Goal: Task Accomplishment & Management: Complete application form

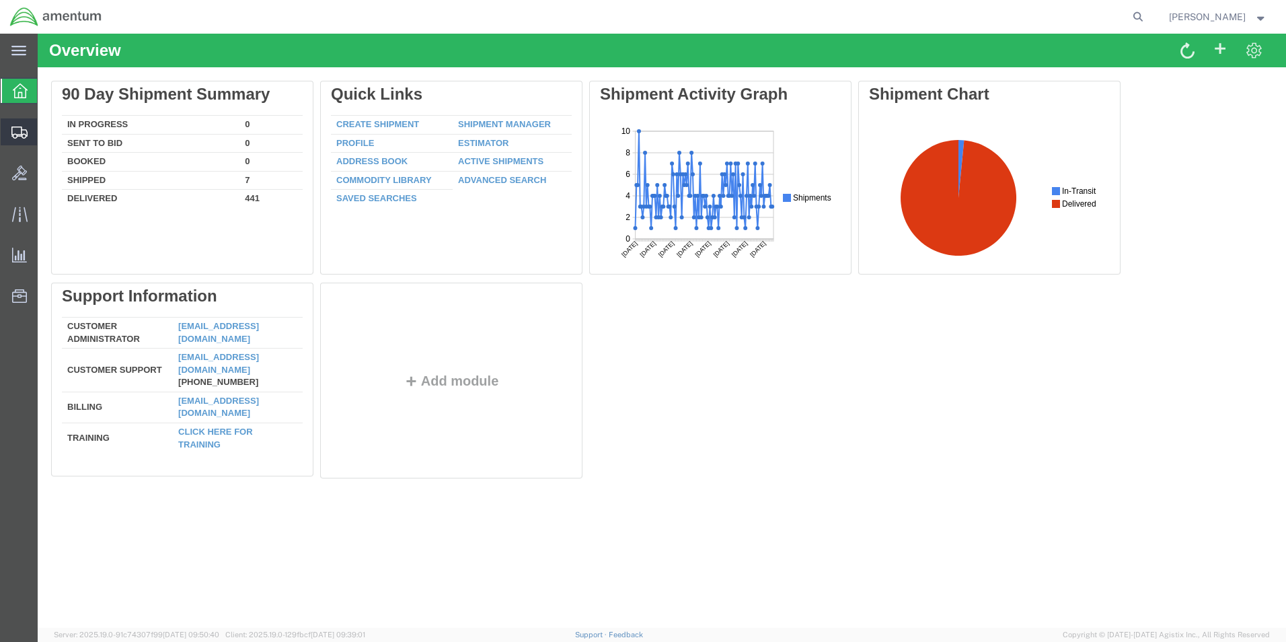
click at [0, 0] on span "Create Shipment" at bounding box center [0, 0] width 0 height 0
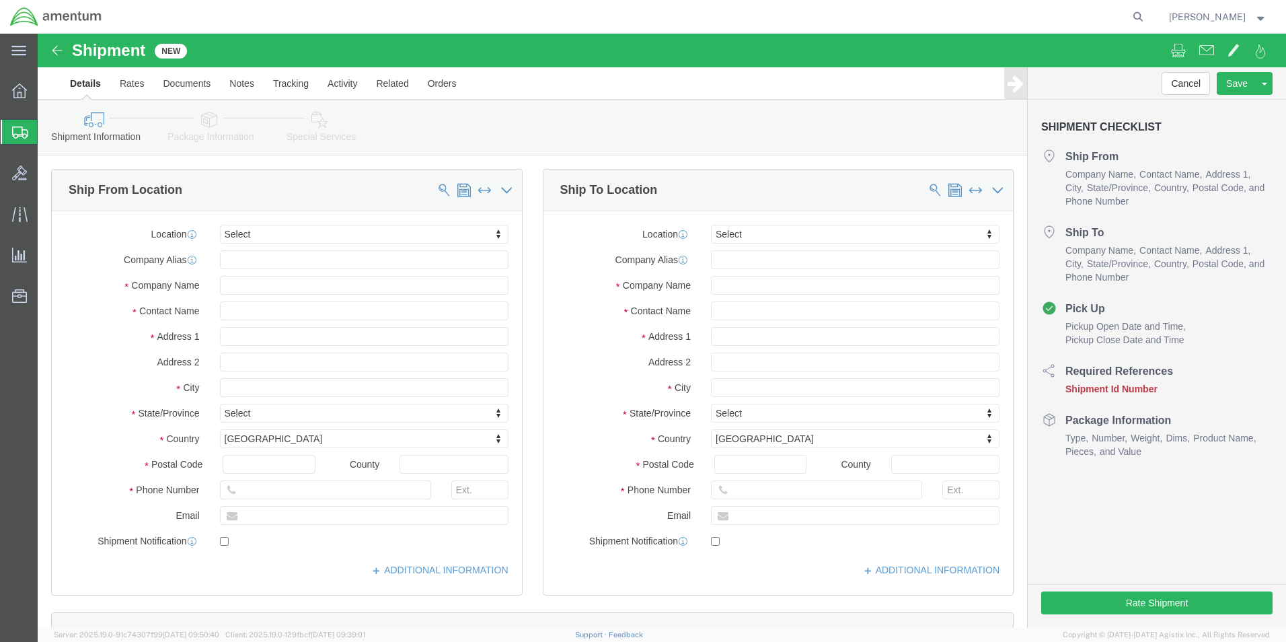
select select
type input "eho"
select select "49929"
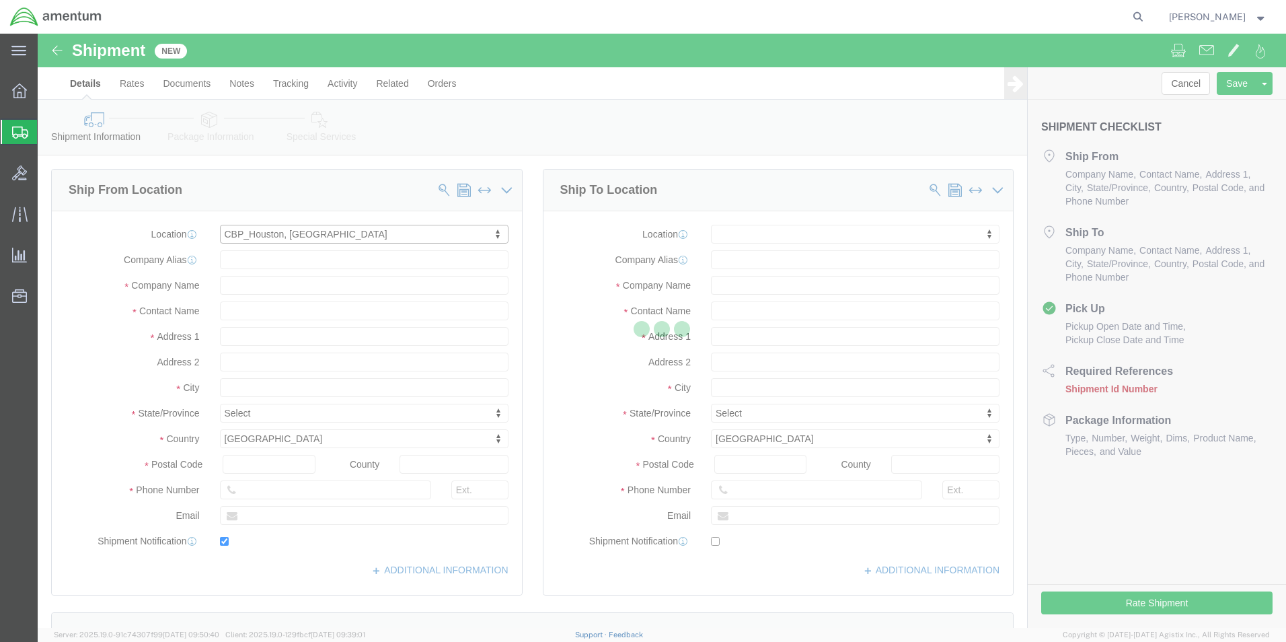
type input "[STREET_ADDRESS][PERSON_NAME]"
type input "Hangar 15A, c/o US CBP"
type input "77303"
type input "[PHONE_NUMBER]"
type input "[PERSON_NAME][EMAIL_ADDRESS][PERSON_NAME][DOMAIN_NAME]"
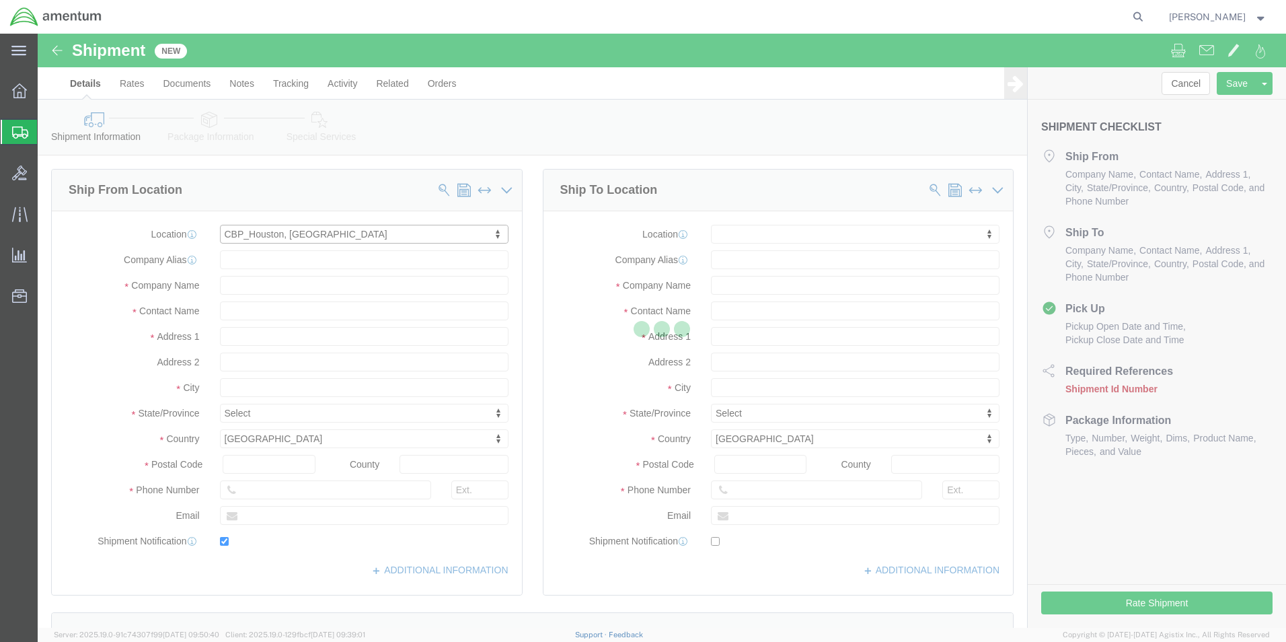
checkbox input "true"
type input "Amentum Services, Inc"
type input "[PERSON_NAME]"
type input "Conroe"
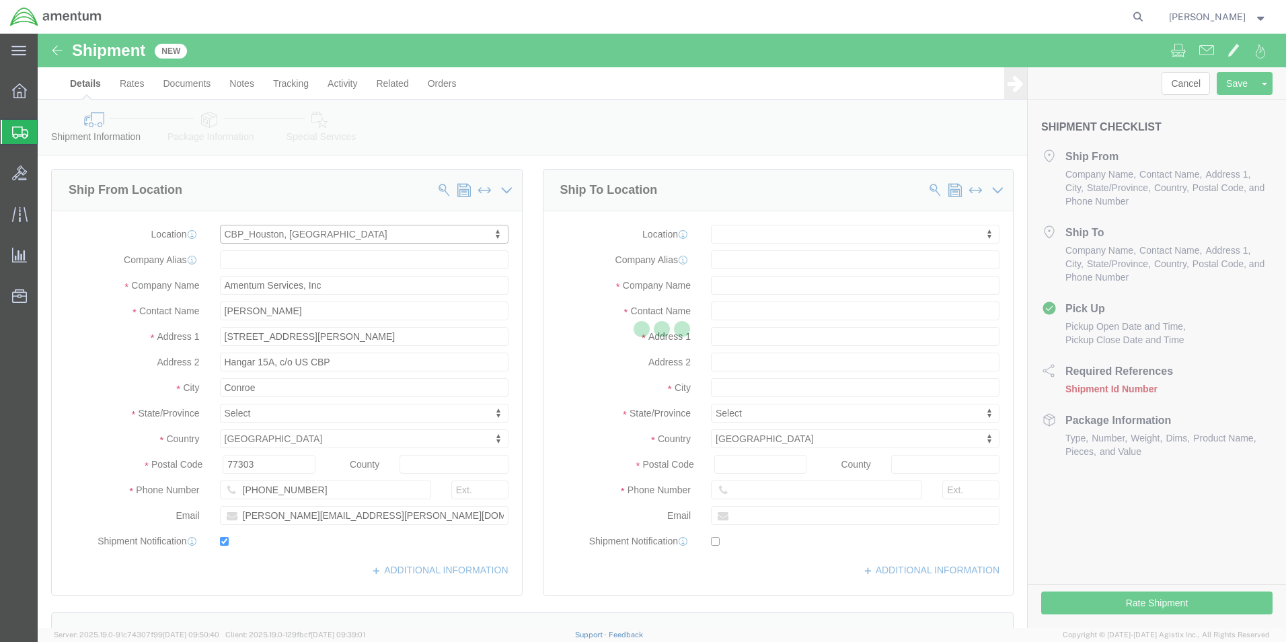
select select "[GEOGRAPHIC_DATA]"
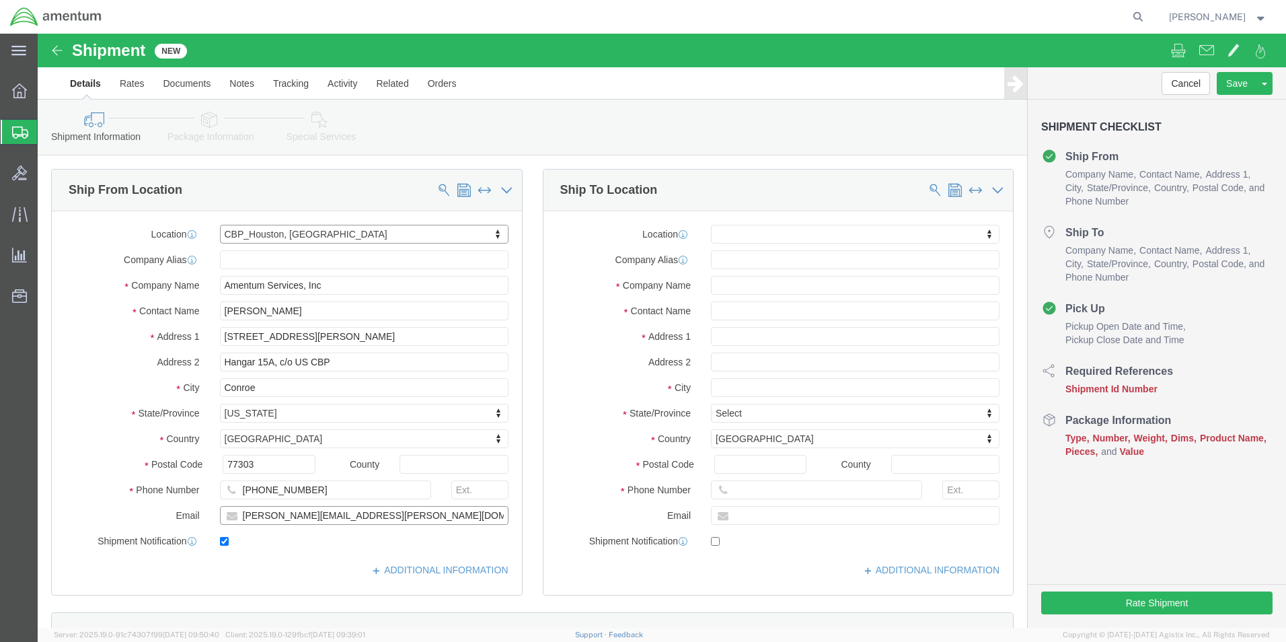
click input "[PERSON_NAME][EMAIL_ADDRESS][PERSON_NAME][DOMAIN_NAME]"
click input "checkbox"
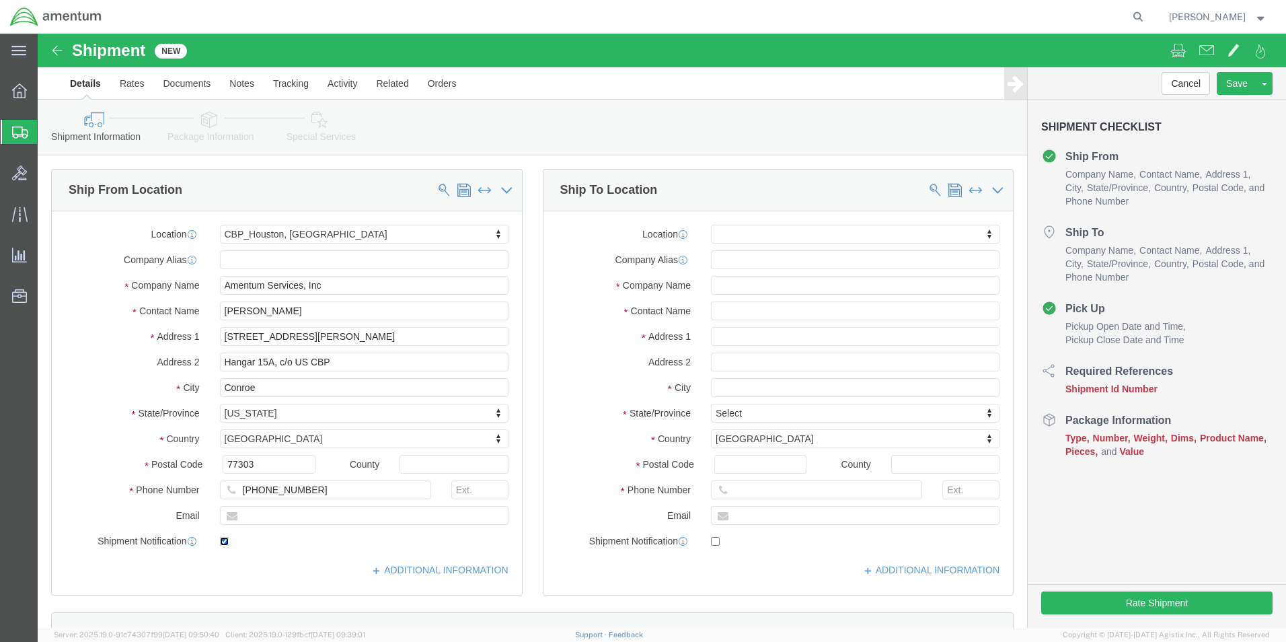
click input "checkbox"
checkbox input "false"
click input "text"
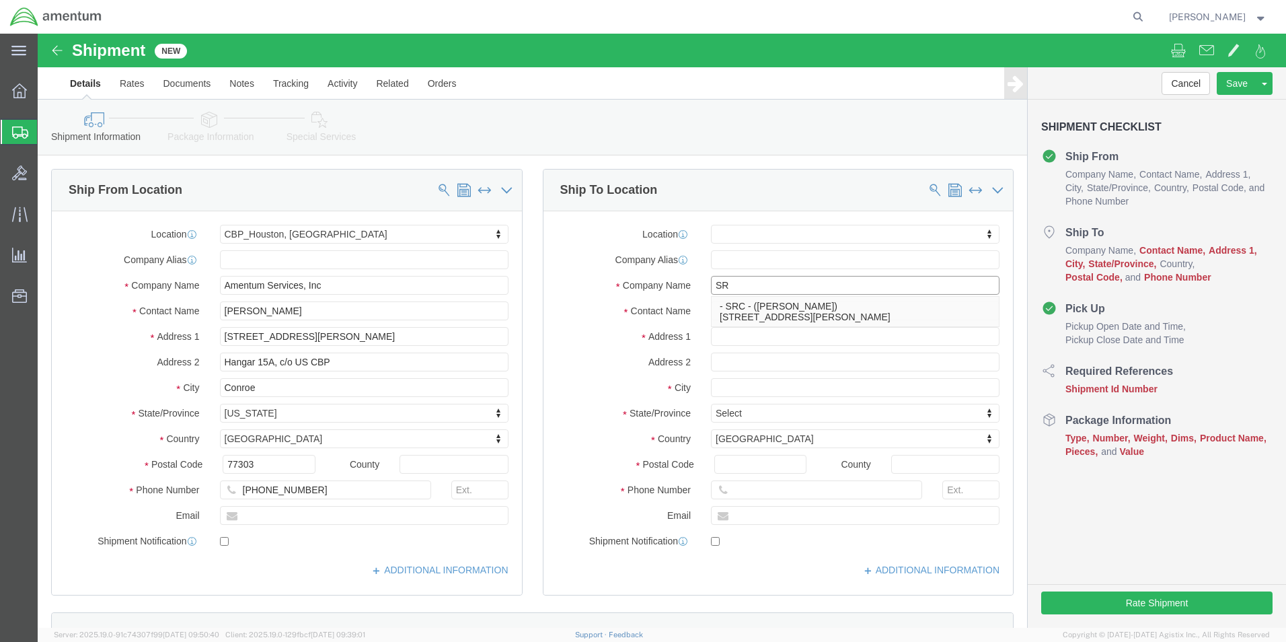
type input "S"
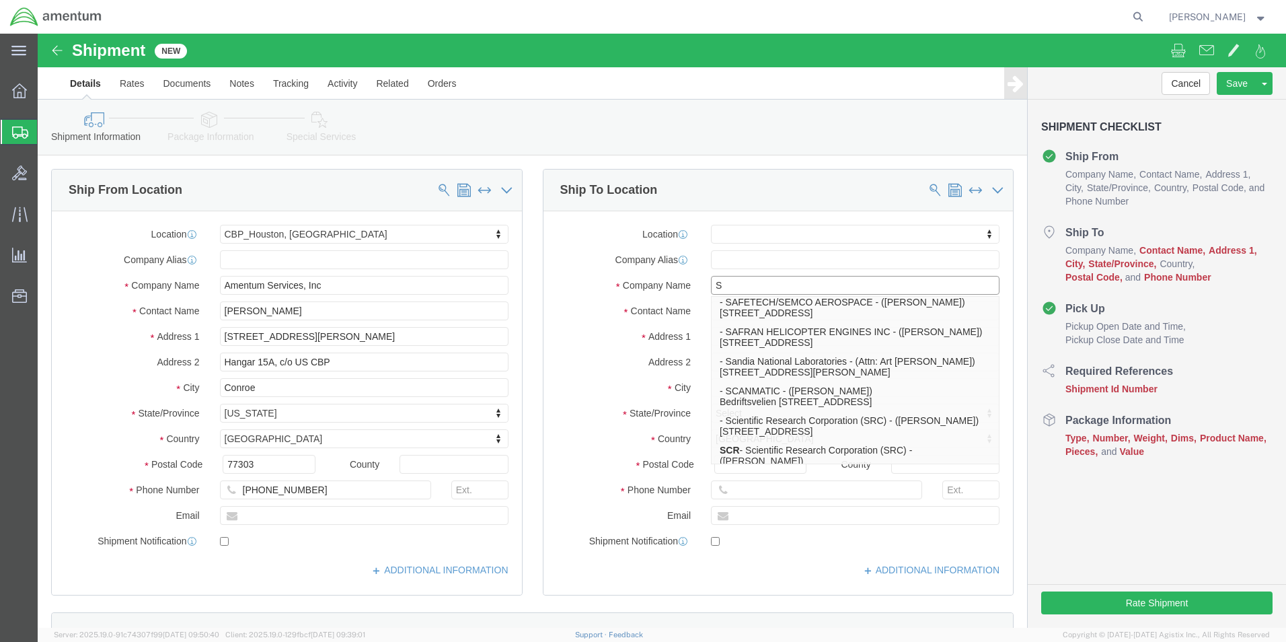
scroll to position [135, 0]
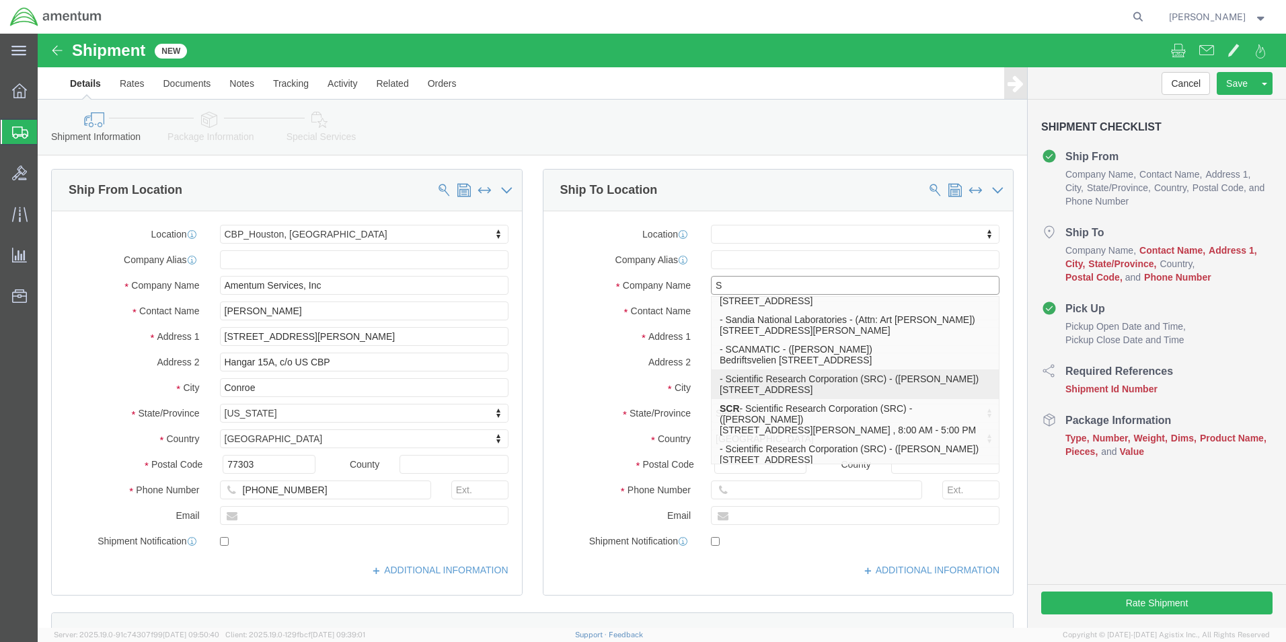
click p "- Scientific Research Corporation (SRC) - ([PERSON_NAME]) [STREET_ADDRESS]"
select select
type input "[STREET_ADDRESS]"
type input "32043"
type input "Scientific Research Corporation (SRC)"
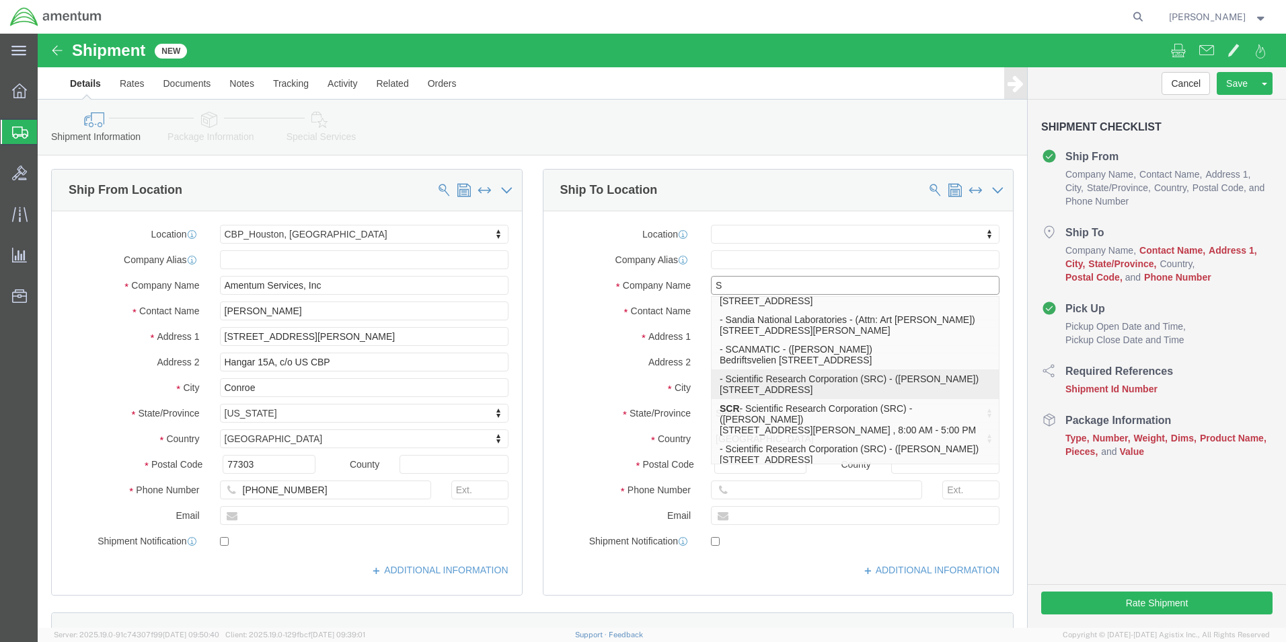
type input "[PERSON_NAME]"
type input "[GEOGRAPHIC_DATA]"
select select "FL"
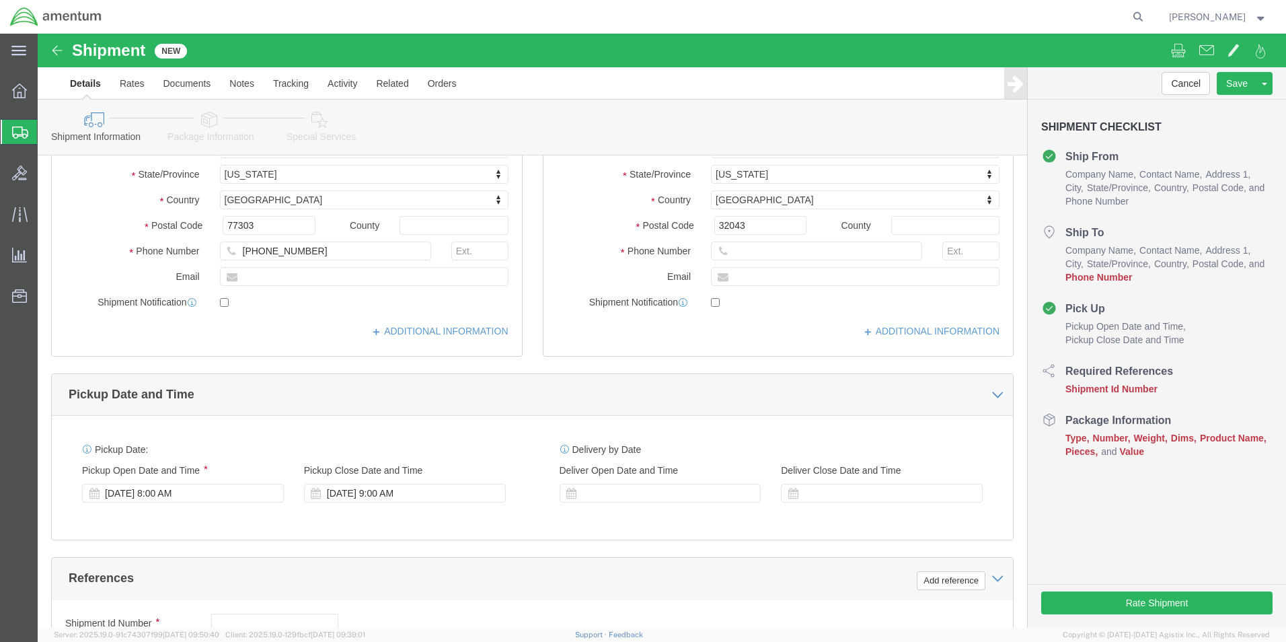
scroll to position [269, 0]
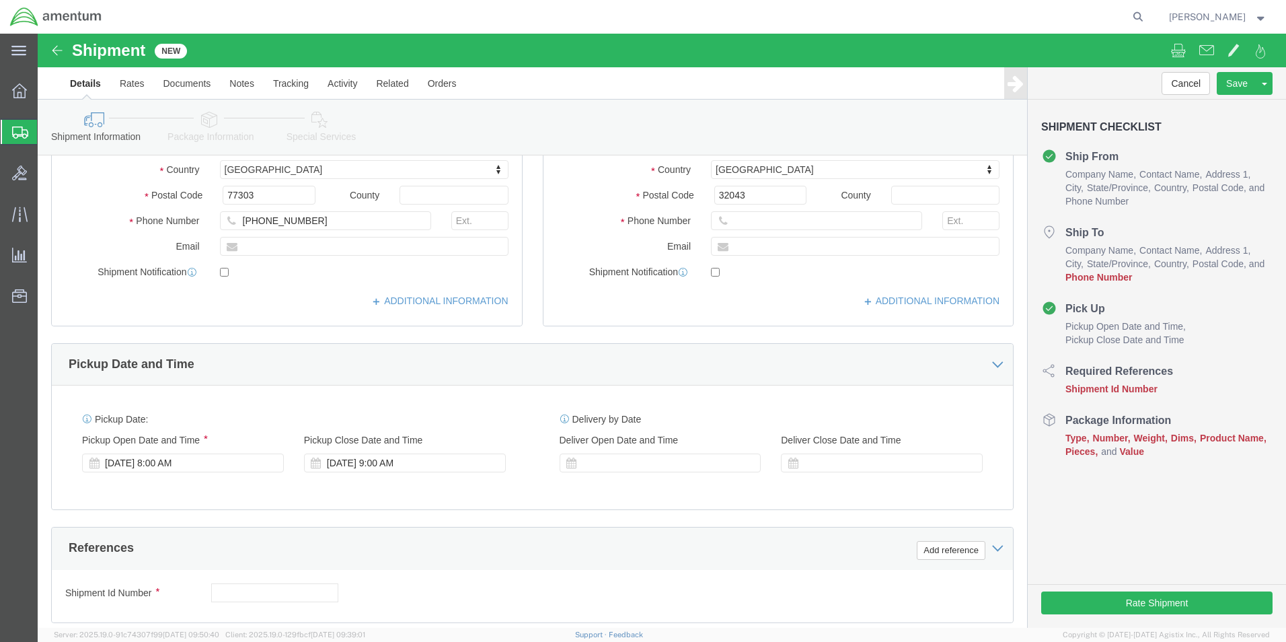
type input "Scientific Research Corporation (SRC)"
click input "text"
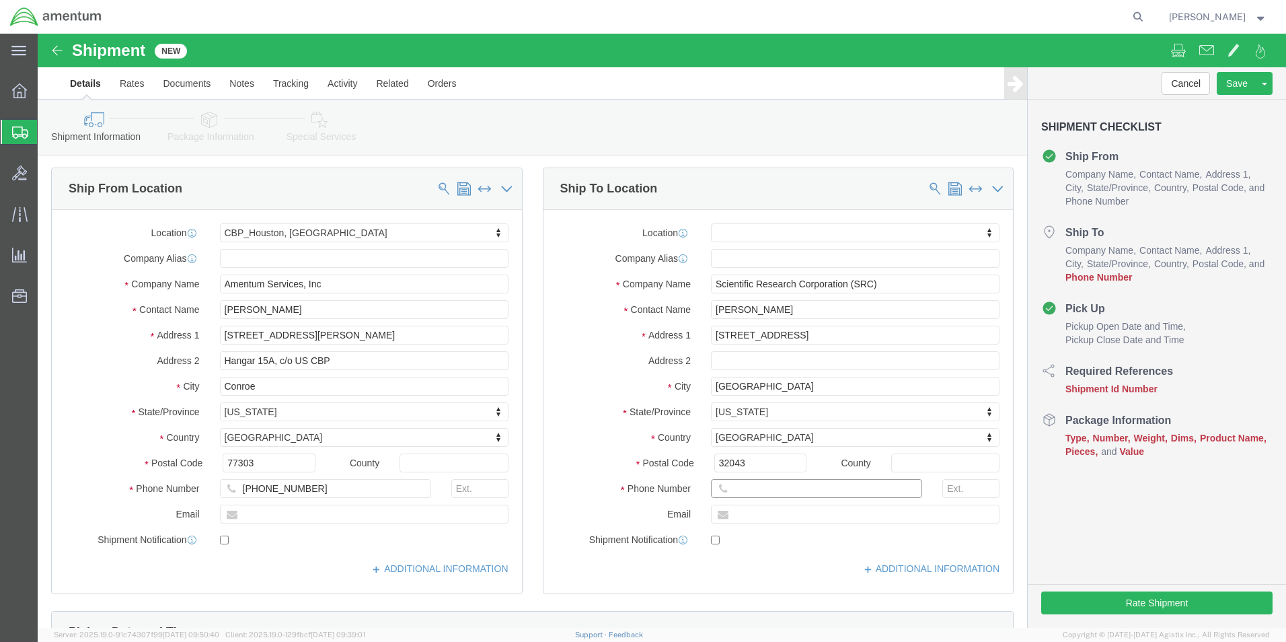
scroll to position [0, 0]
click input "[PERSON_NAME]"
type input "[PERSON_NAME]"
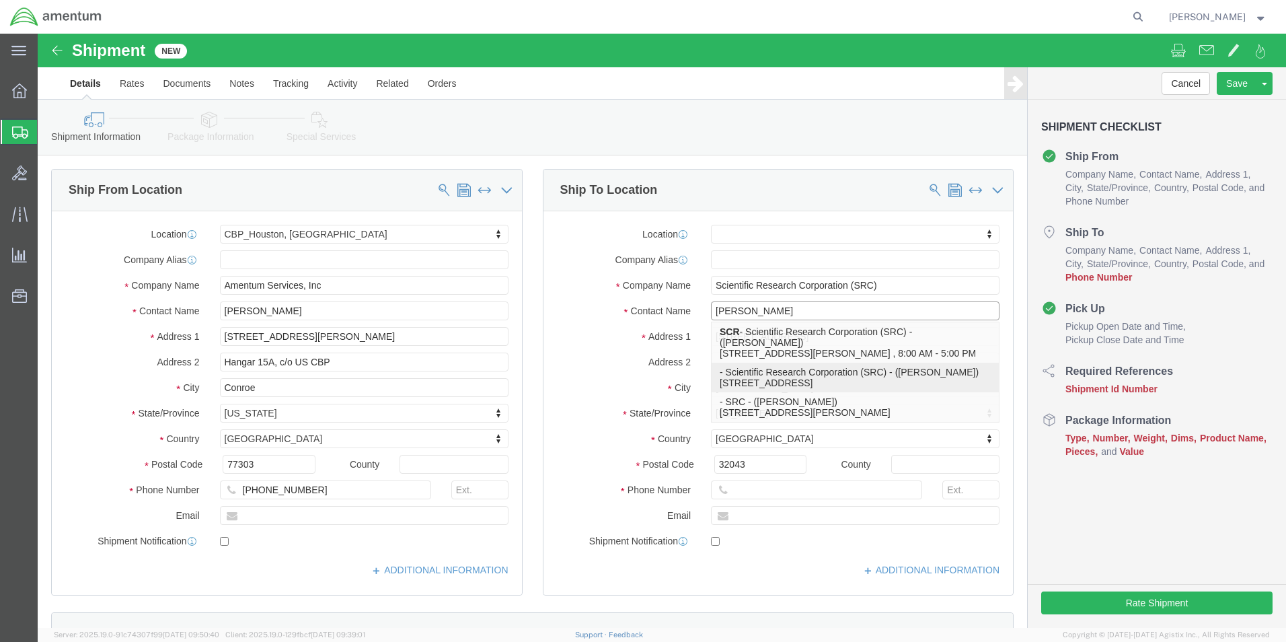
click p "- Scientific Research Corporation (SRC) - ([PERSON_NAME]) [STREET_ADDRESS]"
select select
type input "[PHONE_NUMBER]"
type input "[EMAIL_ADDRESS][DOMAIN_NAME]"
checkbox input "true"
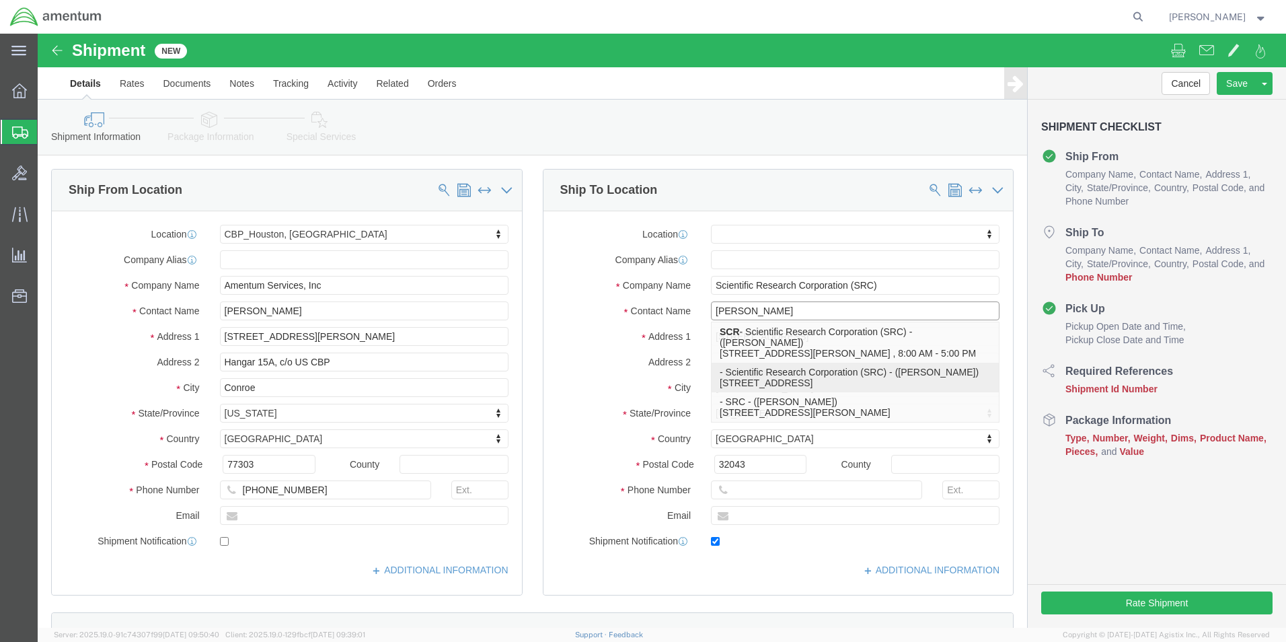
type input "[PERSON_NAME]"
select select "FL"
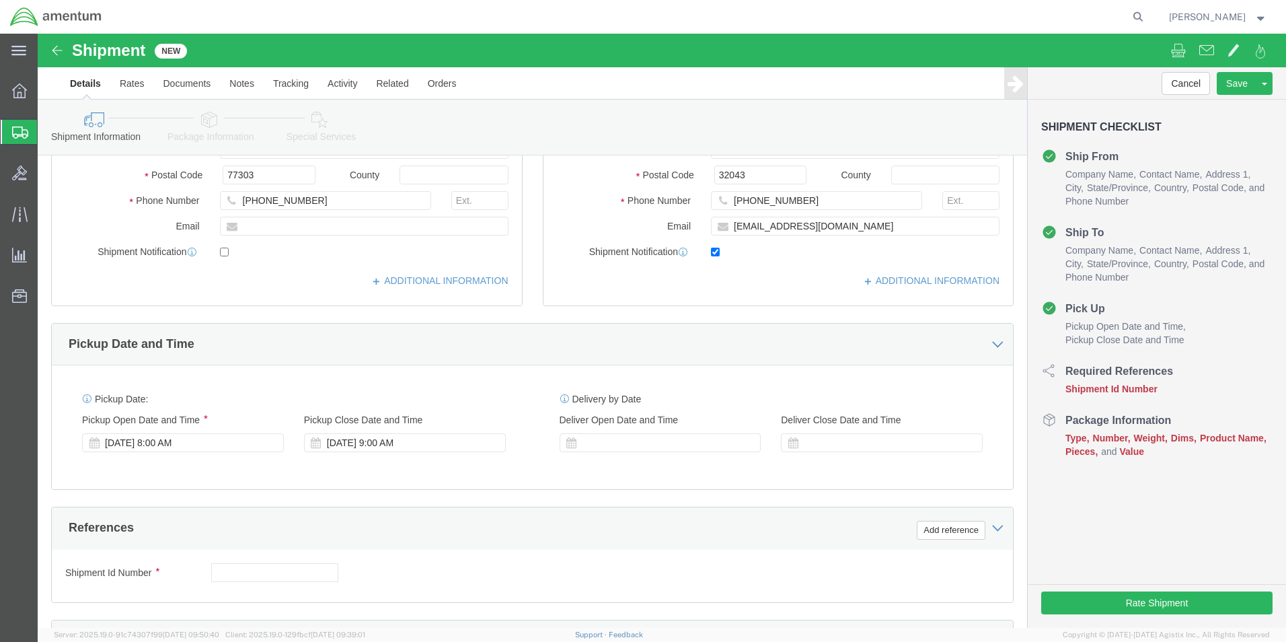
scroll to position [336, 0]
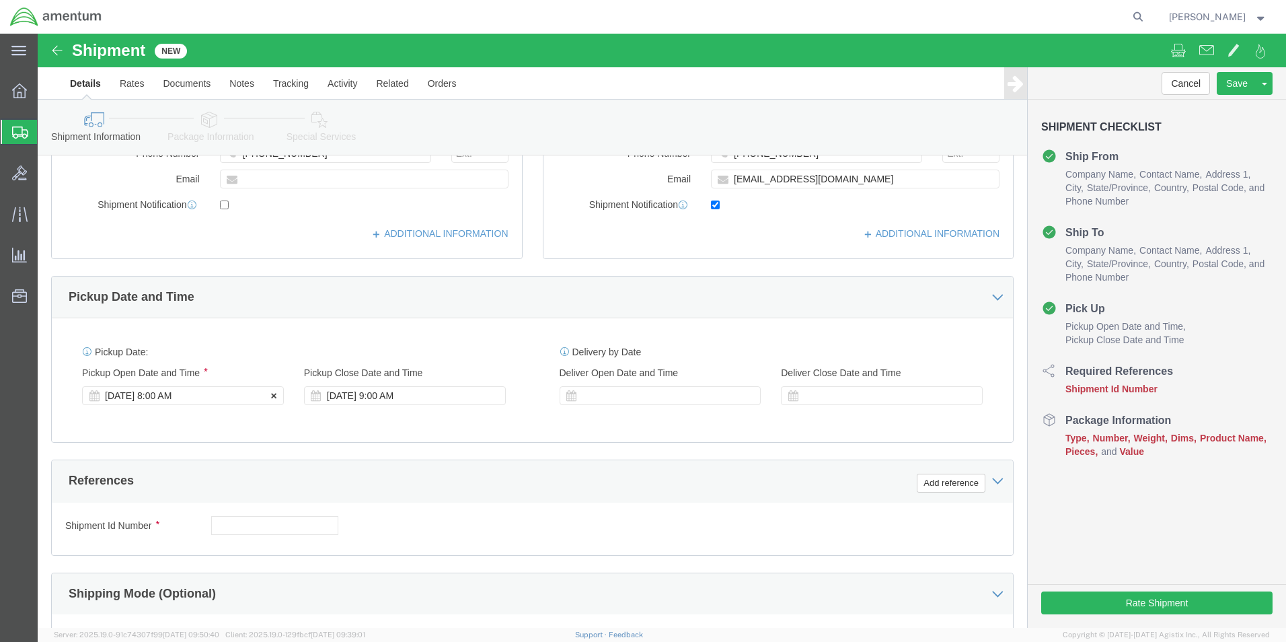
type input "[PERSON_NAME]"
click div "[DATE] 8:00 AM"
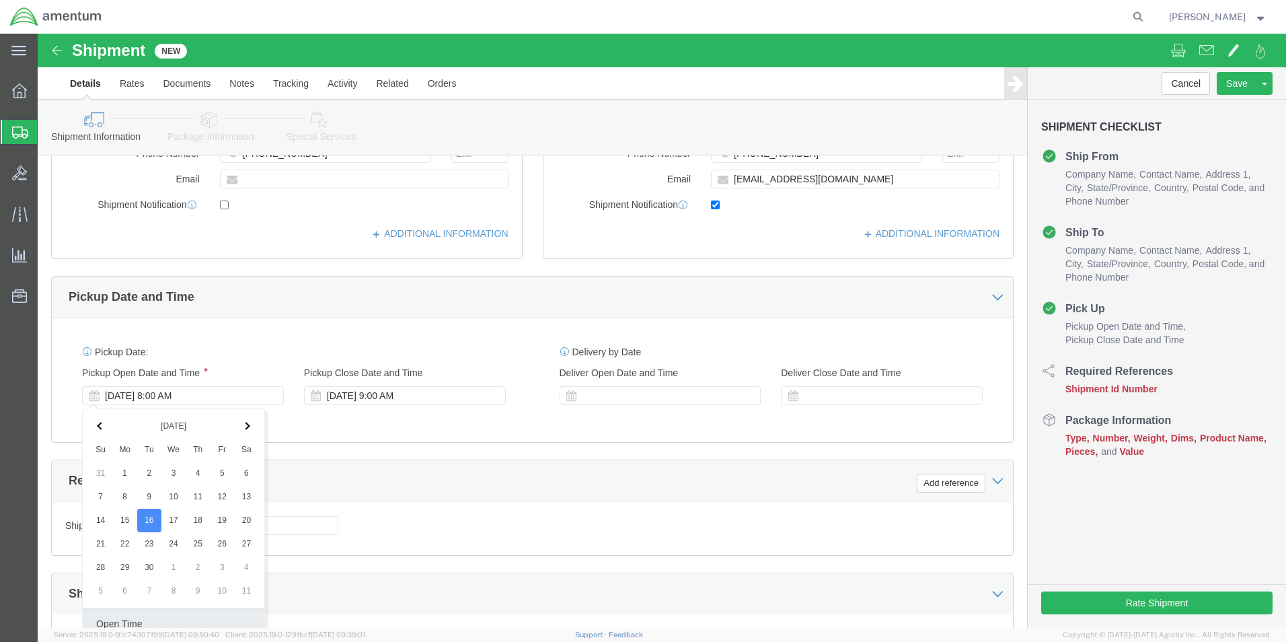
scroll to position [561, 0]
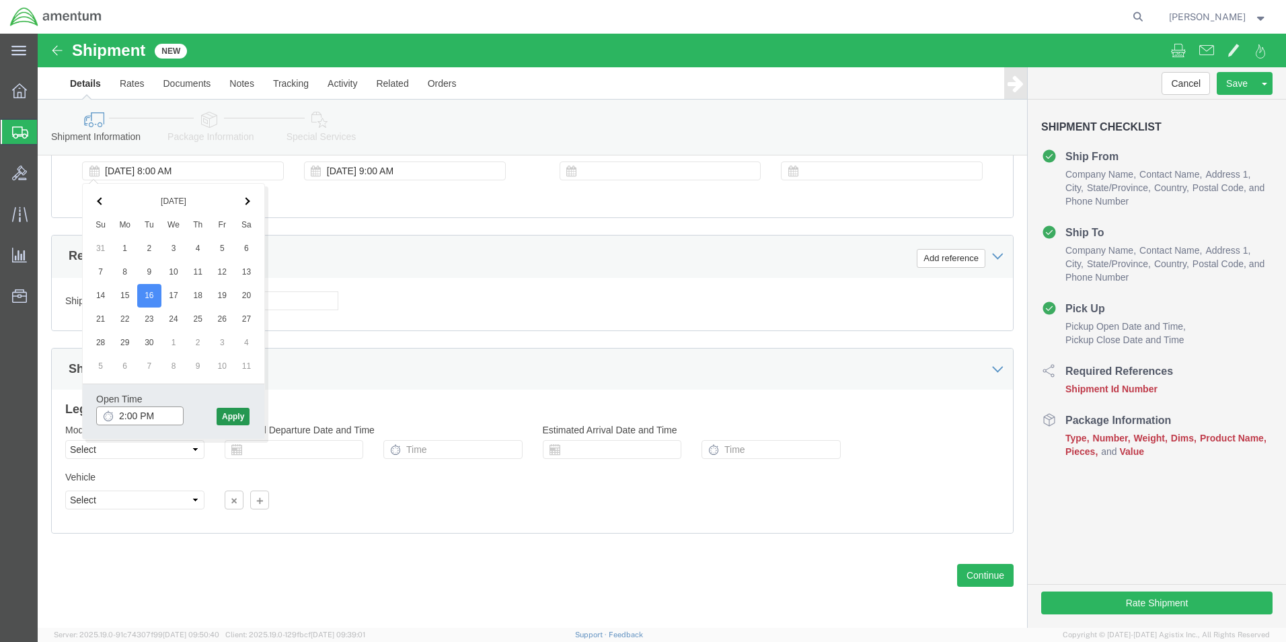
type input "2:00 PM"
click button "Apply"
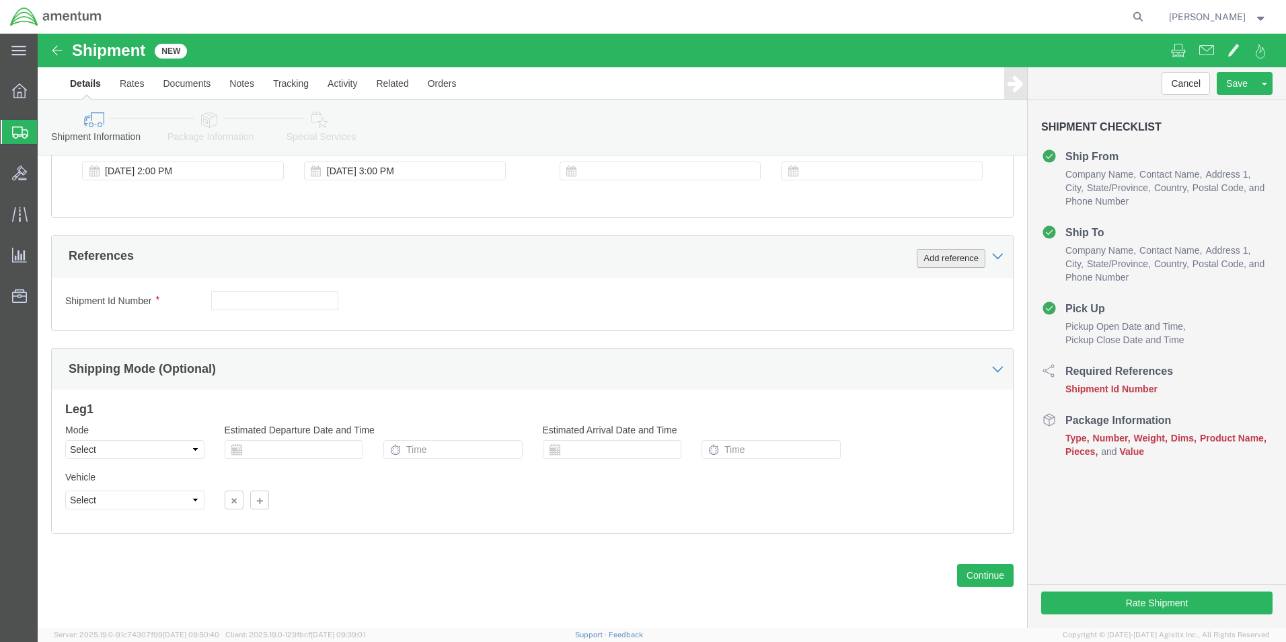
click button "Add reference"
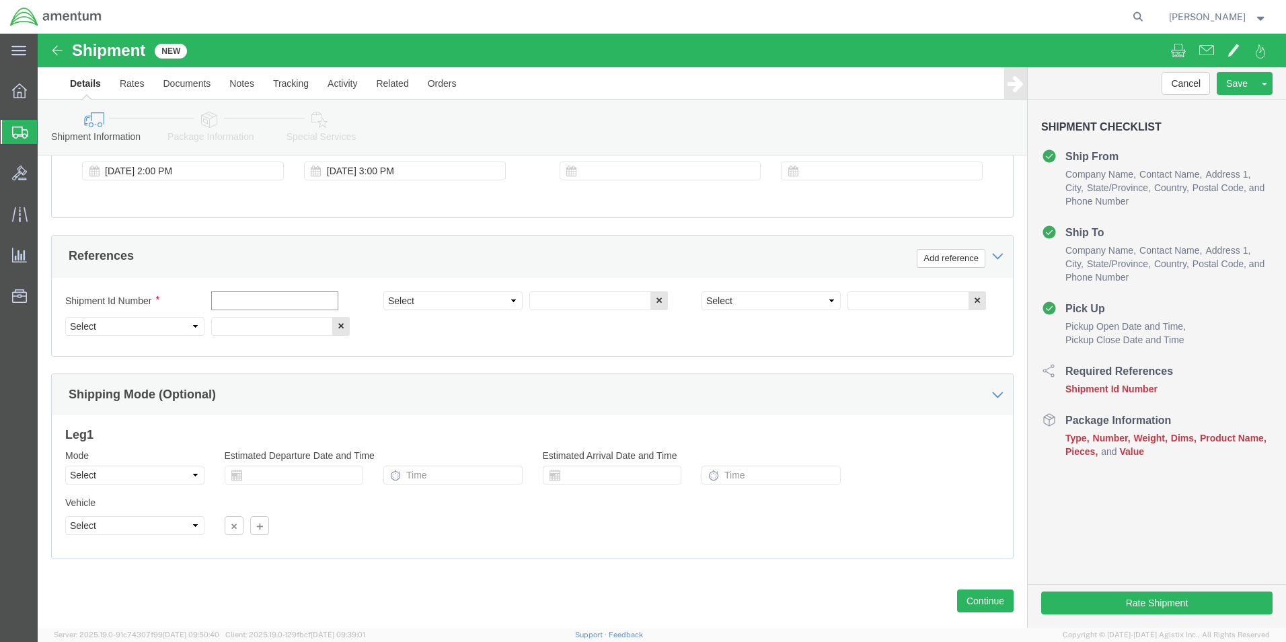
click input "text"
type input "[DATE]"
click select "Select Account Type Activity ID Airline Appointment Number ASN Batch Request # …"
select select "CUSTREF"
click select "Select Account Type Activity ID Airline Appointment Number ASN Batch Request # …"
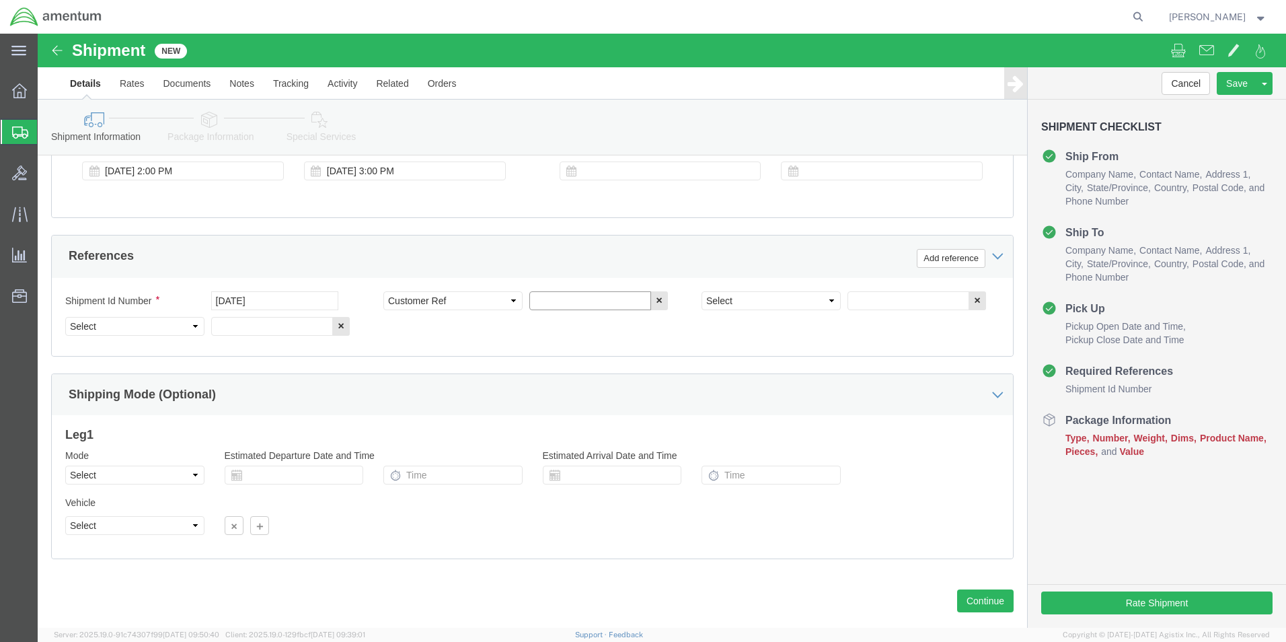
click input "text"
type input "OSI SN: 006"
click select "Select Account Type Activity ID Airline Appointment Number ASN Batch Request # …"
select select "PROJNUM"
click select "Select Account Type Activity ID Airline Appointment Number ASN Batch Request # …"
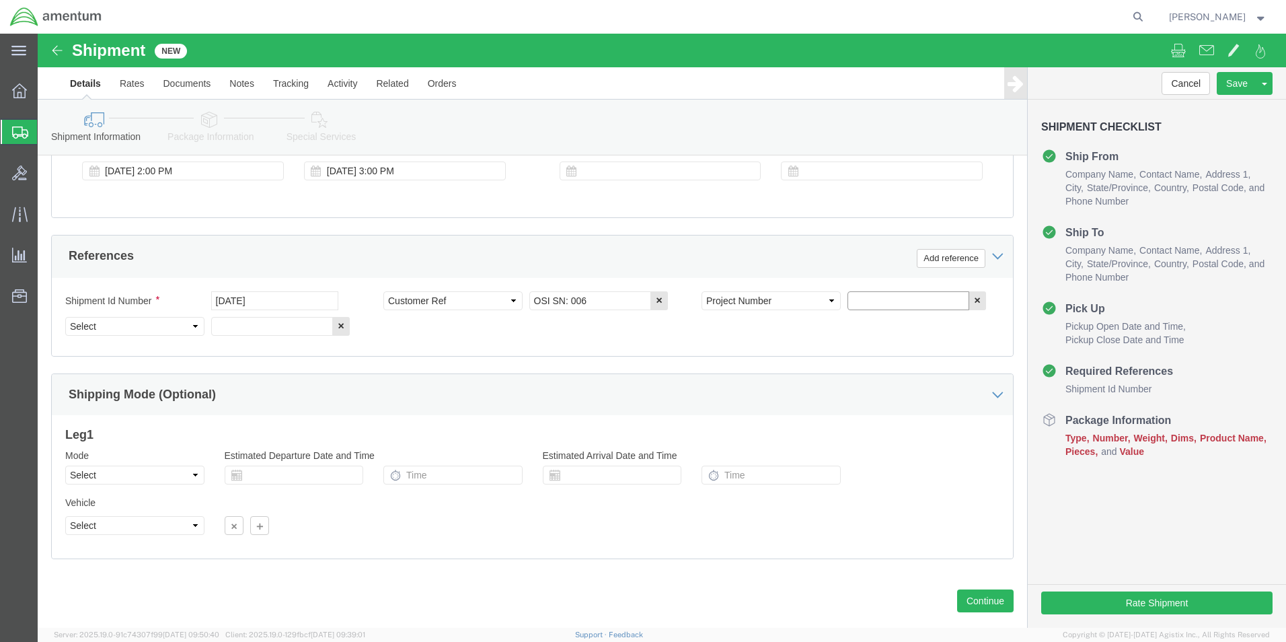
click input "text"
type input "6118.03.03.2219.000.EHO.0000"
click select "Select Account Type Activity ID Airline Appointment Number ASN Batch Request # …"
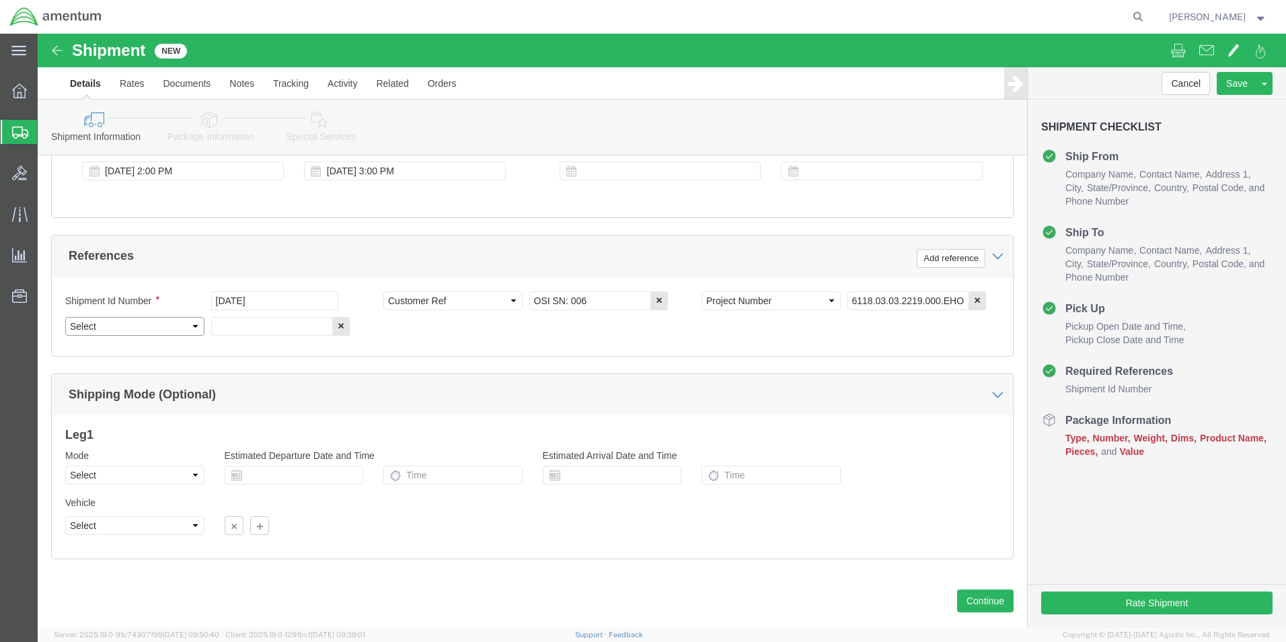
select select "DEPT"
click select "Select Account Type Activity ID Airline Appointment Number ASN Batch Request # …"
click input "text"
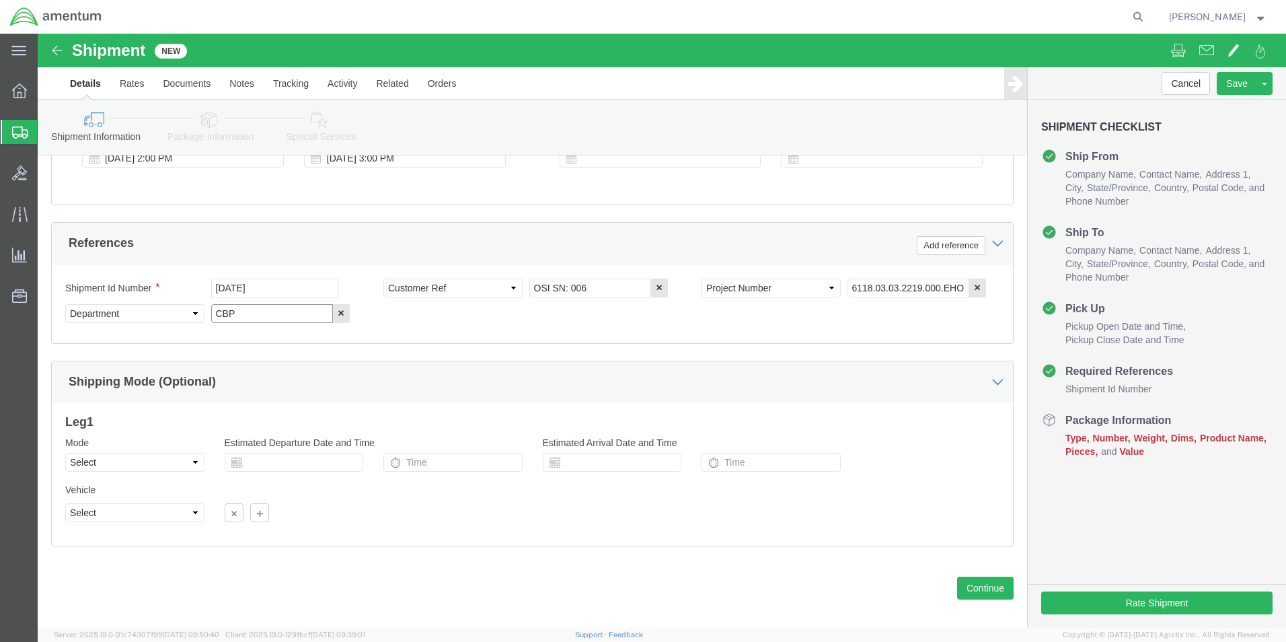
scroll to position [587, 0]
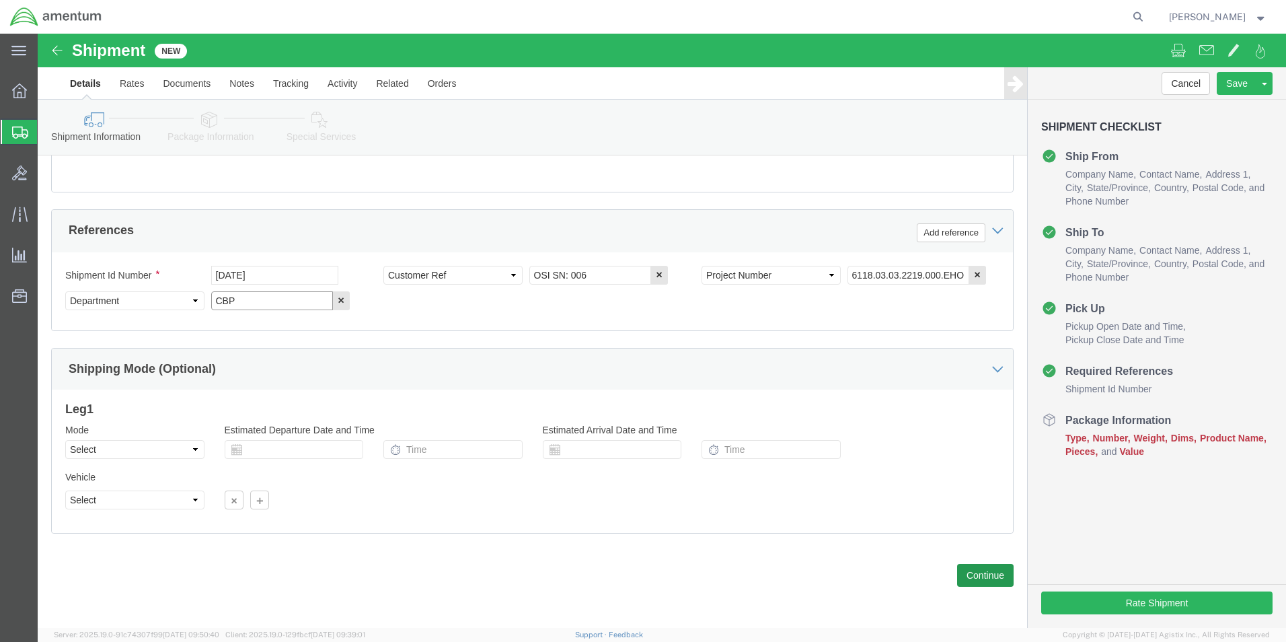
type input "CBP"
click button "Continue"
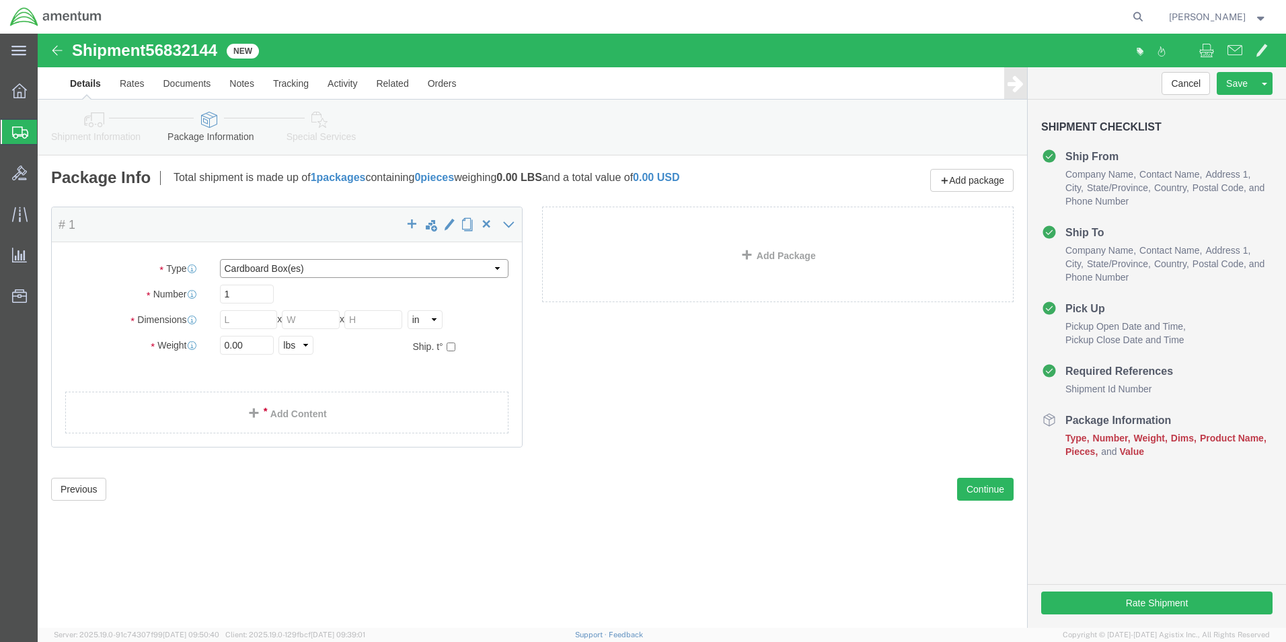
click select "Select BCK Boxes Bale(s) Basket(s) Bolt(s) Bottle(s) Buckets Bulk Bundle(s) Can…"
select select "YRPK"
click select "Select BCK Boxes Bale(s) Basket(s) Bolt(s) Bottle(s) Buckets Bulk Bundle(s) Can…"
click input "text"
type input "29"
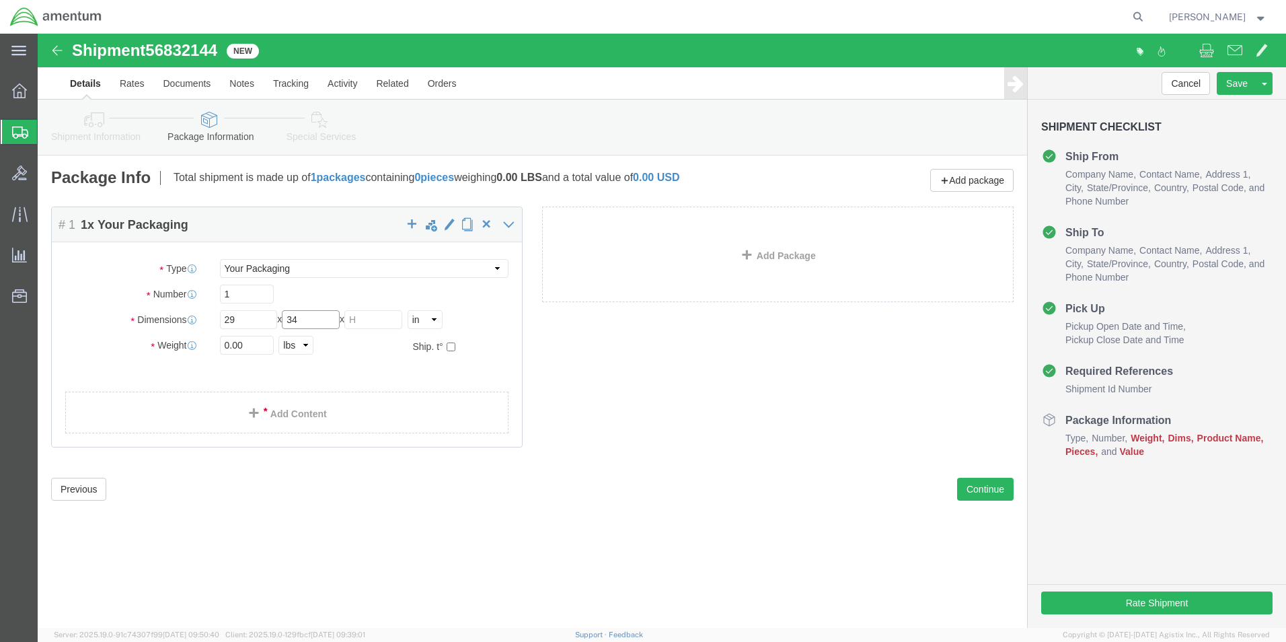
type input "34"
type input "16"
click input "0.00"
type input "0"
type input "79.0"
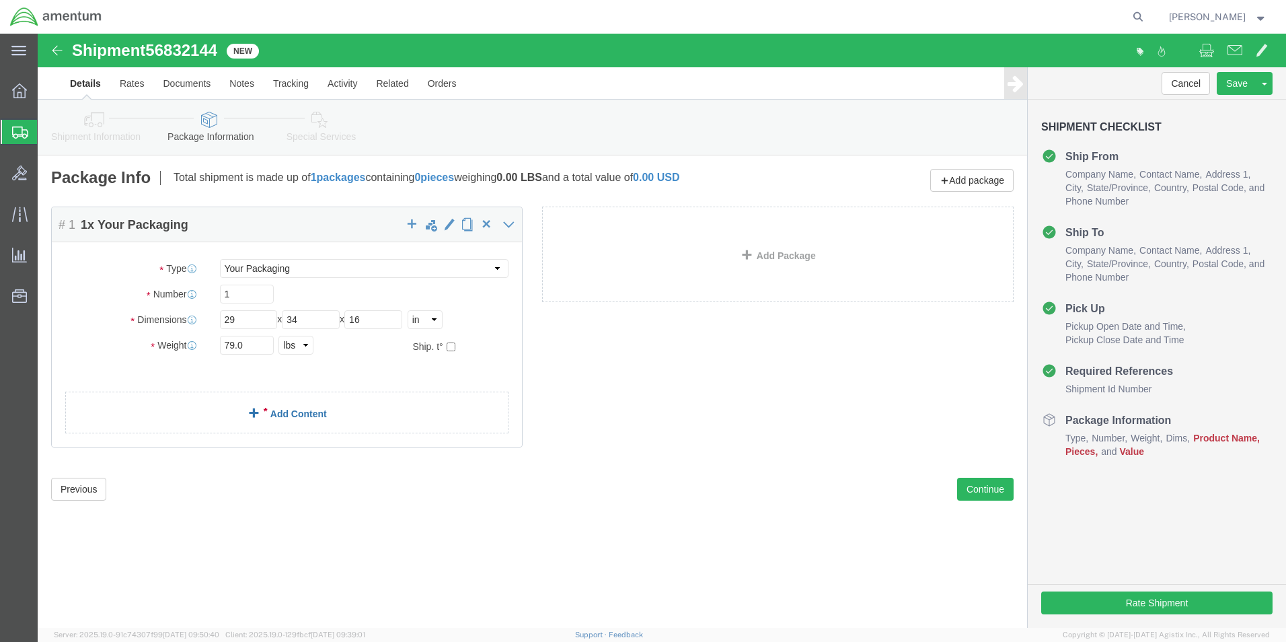
click link "Add Content"
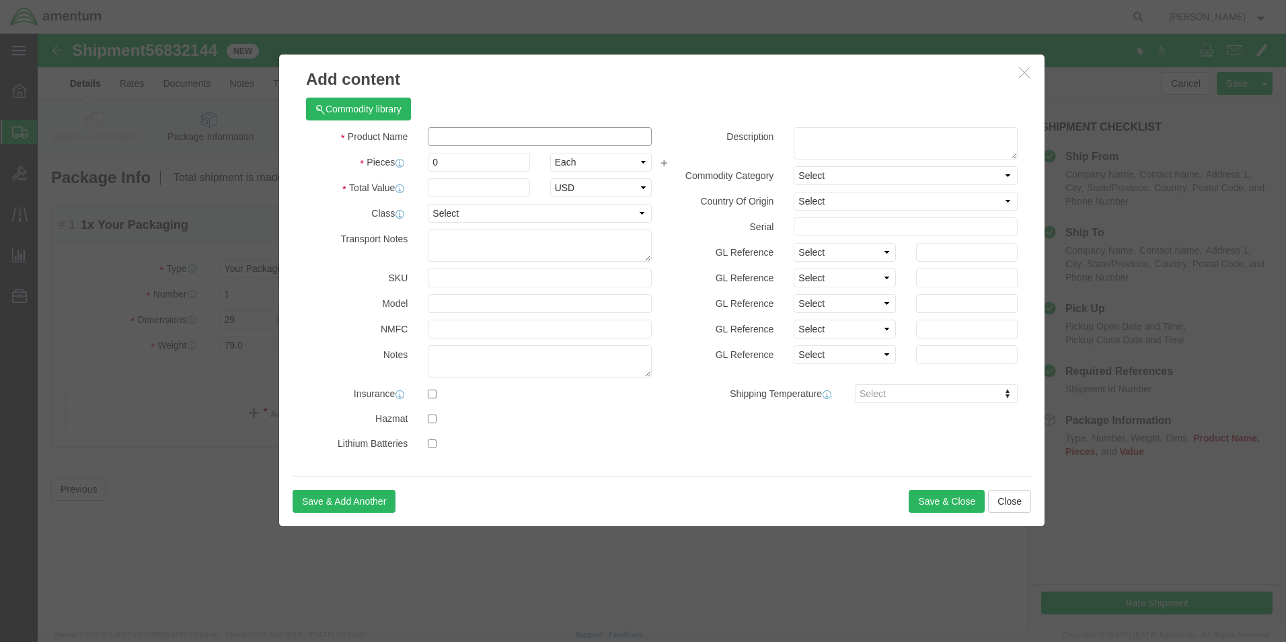
click input "text"
type input "OSI REPAIR"
type input "1"
type input "0"
type input "100000.00"
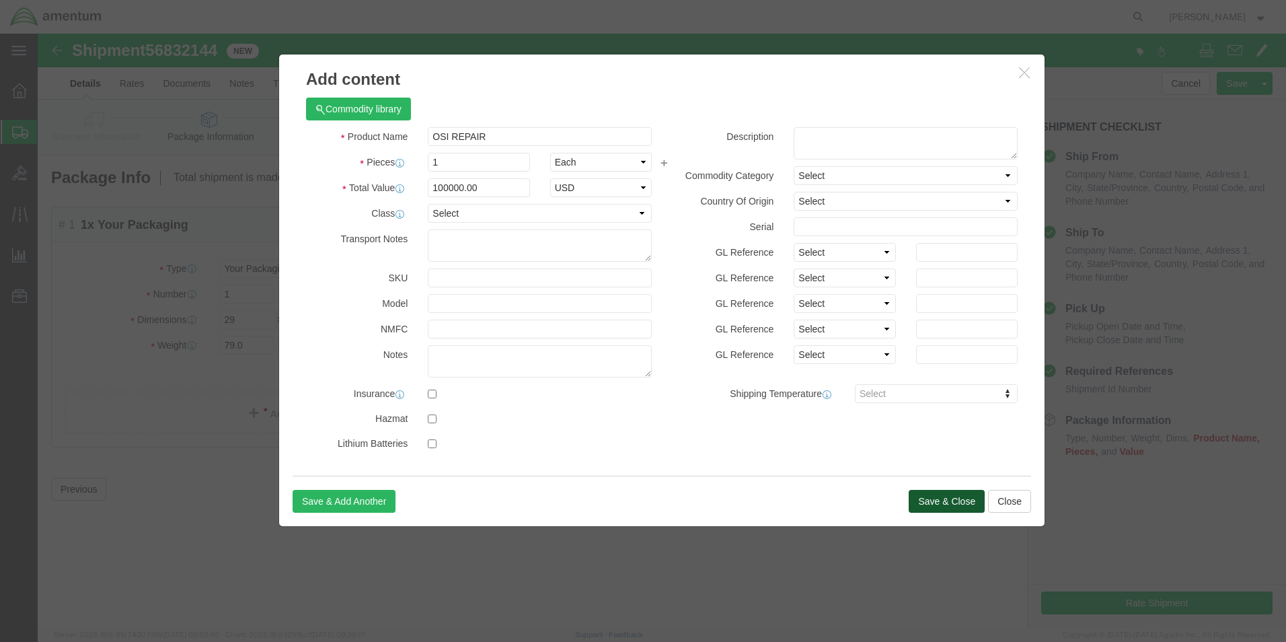
click button "Save & Close"
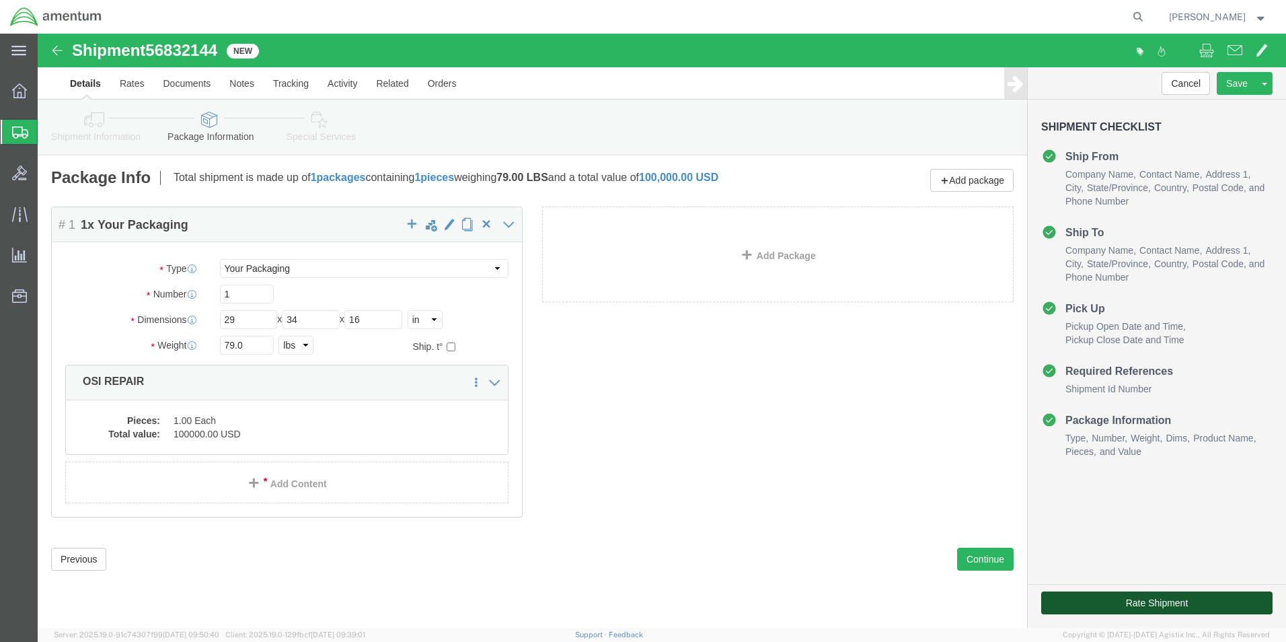
click button "Rate Shipment"
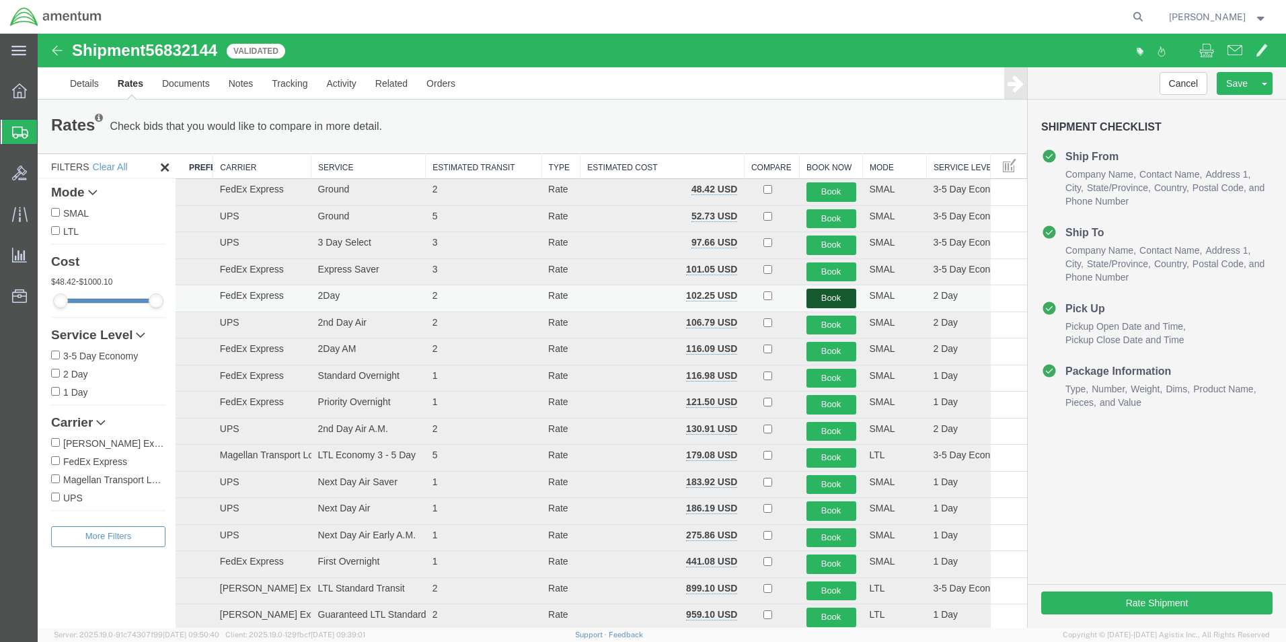
click at [821, 303] on button "Book" at bounding box center [832, 299] width 50 height 20
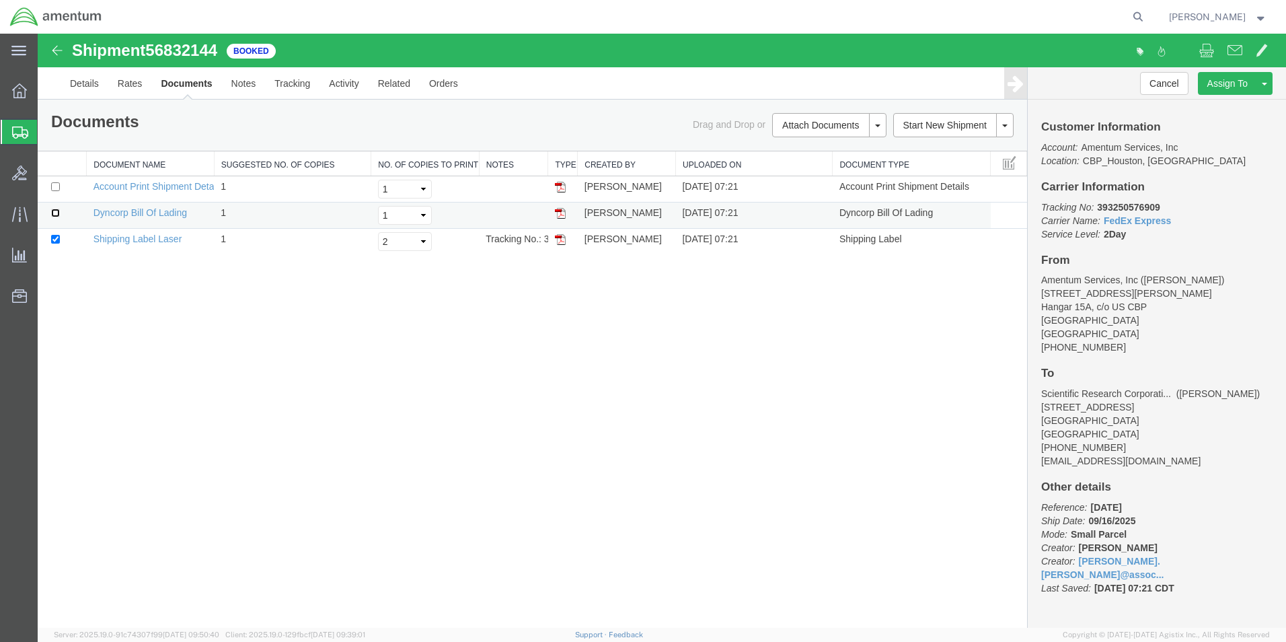
drag, startPoint x: 54, startPoint y: 215, endPoint x: 67, endPoint y: 223, distance: 14.8
click at [54, 215] on input "checkbox" at bounding box center [55, 213] width 9 height 9
checkbox input "true"
click at [418, 240] on select "Select 1 2 3 4 5" at bounding box center [405, 241] width 54 height 19
select select "3"
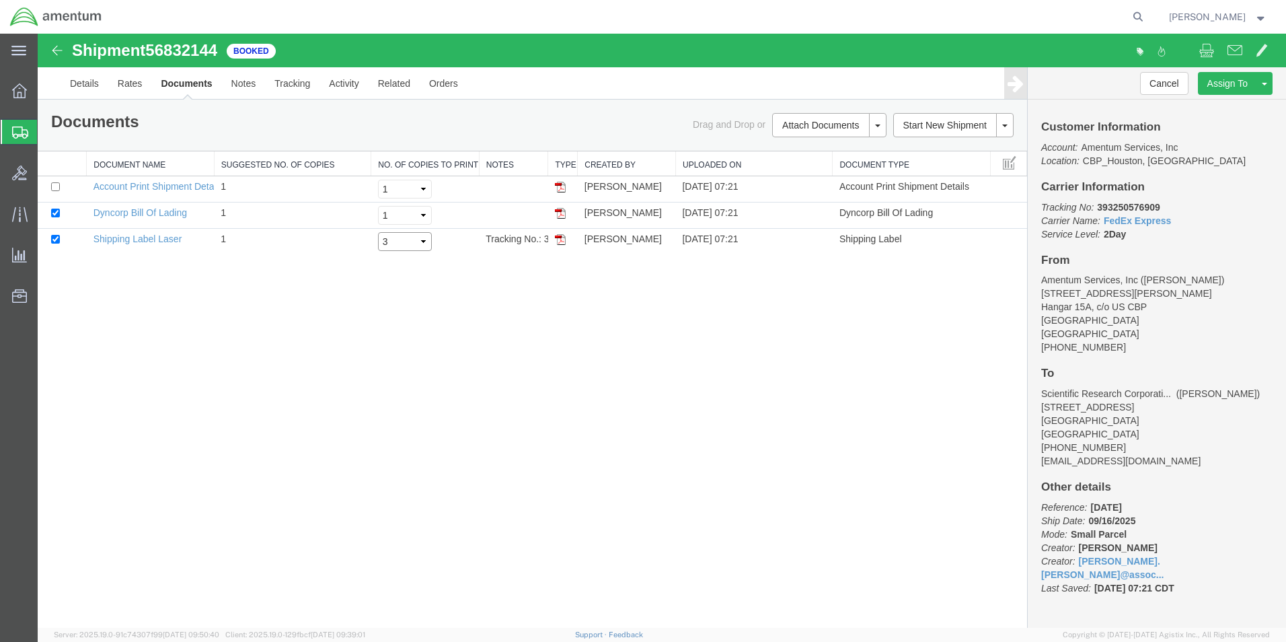
click at [378, 232] on select "Select 1 2 3 4 5" at bounding box center [405, 241] width 54 height 19
click at [806, 149] on link "Print Documents" at bounding box center [827, 148] width 117 height 20
click at [67, 75] on link "Details" at bounding box center [85, 83] width 48 height 32
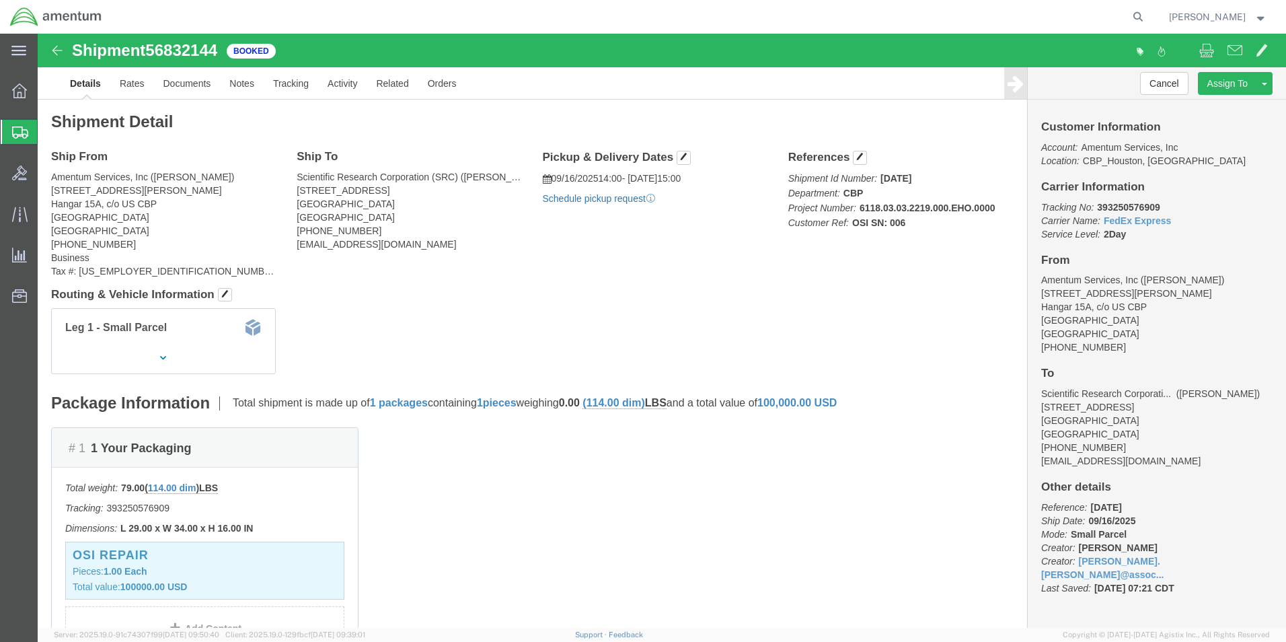
click link "Schedule pickup request"
click at [0, 0] on span "Create Shipment" at bounding box center [0, 0] width 0 height 0
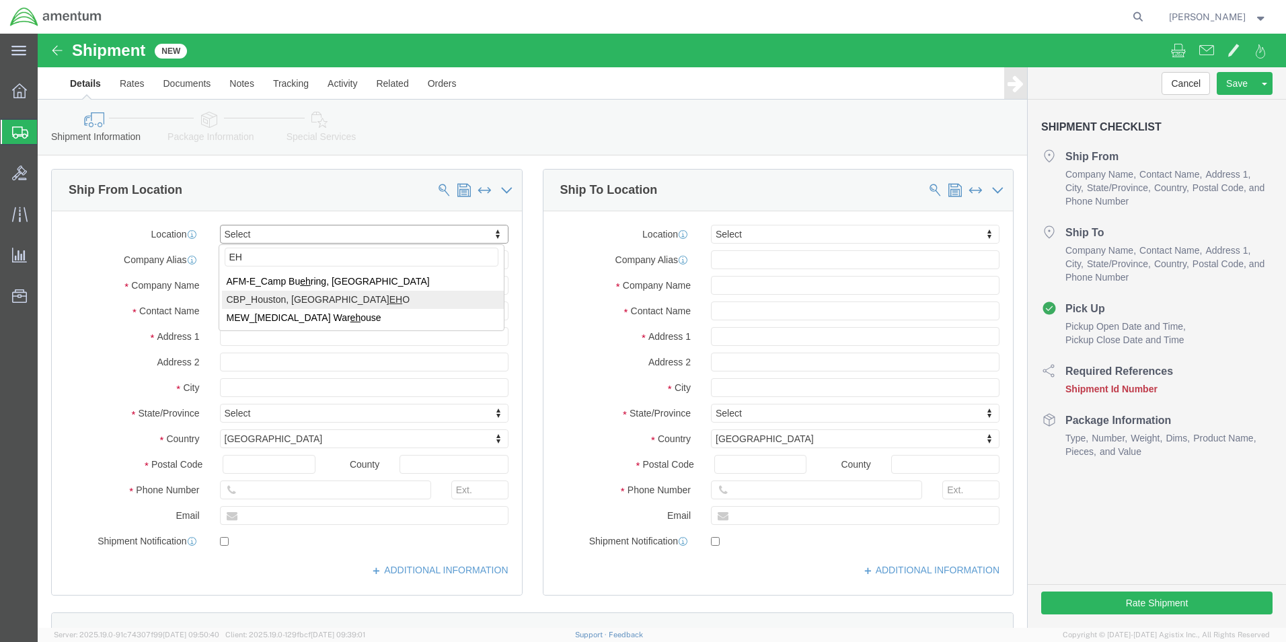
type input "EH"
select select "49929"
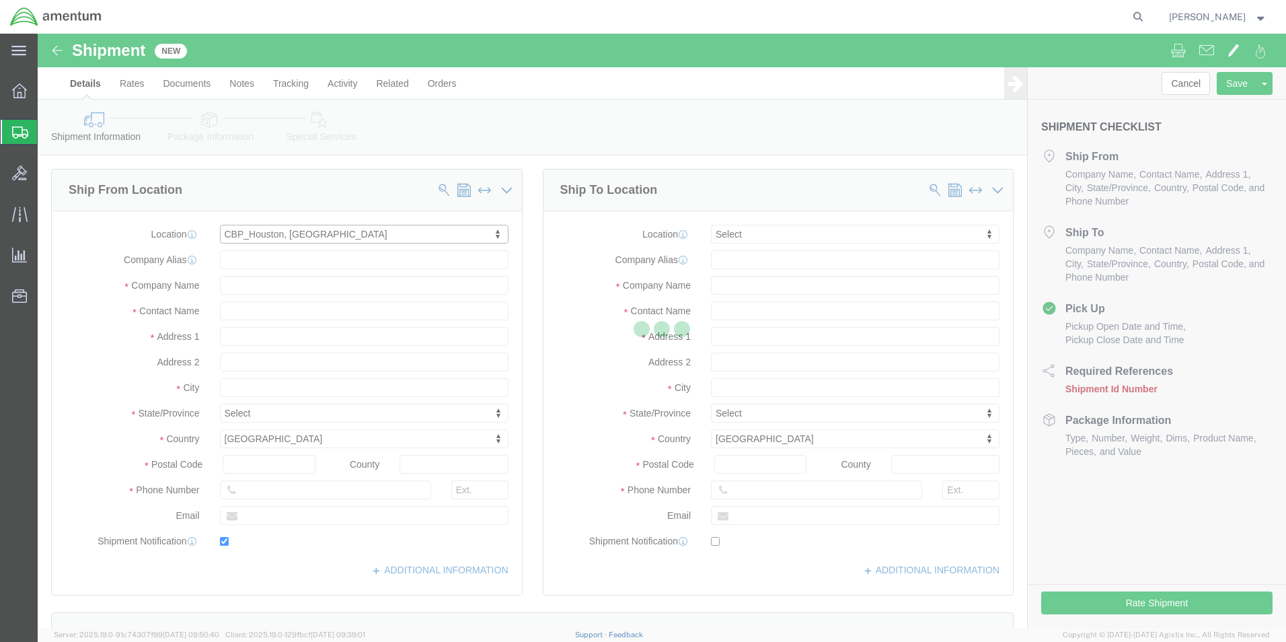
type input "[STREET_ADDRESS][PERSON_NAME]"
type input "Hangar 15A, c/o US CBP"
type input "77303"
type input "[PHONE_NUMBER]"
type input "[PERSON_NAME][EMAIL_ADDRESS][PERSON_NAME][DOMAIN_NAME]"
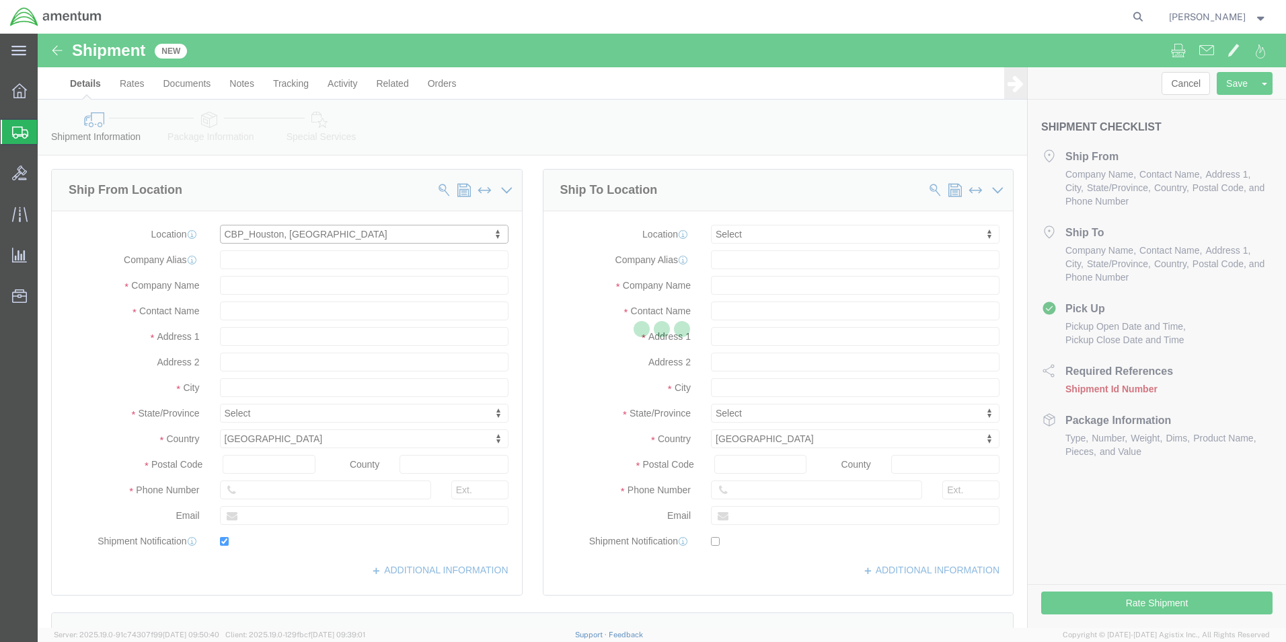
checkbox input "true"
type input "Amentum Services, Inc"
type input "[PERSON_NAME]"
type input "Conroe"
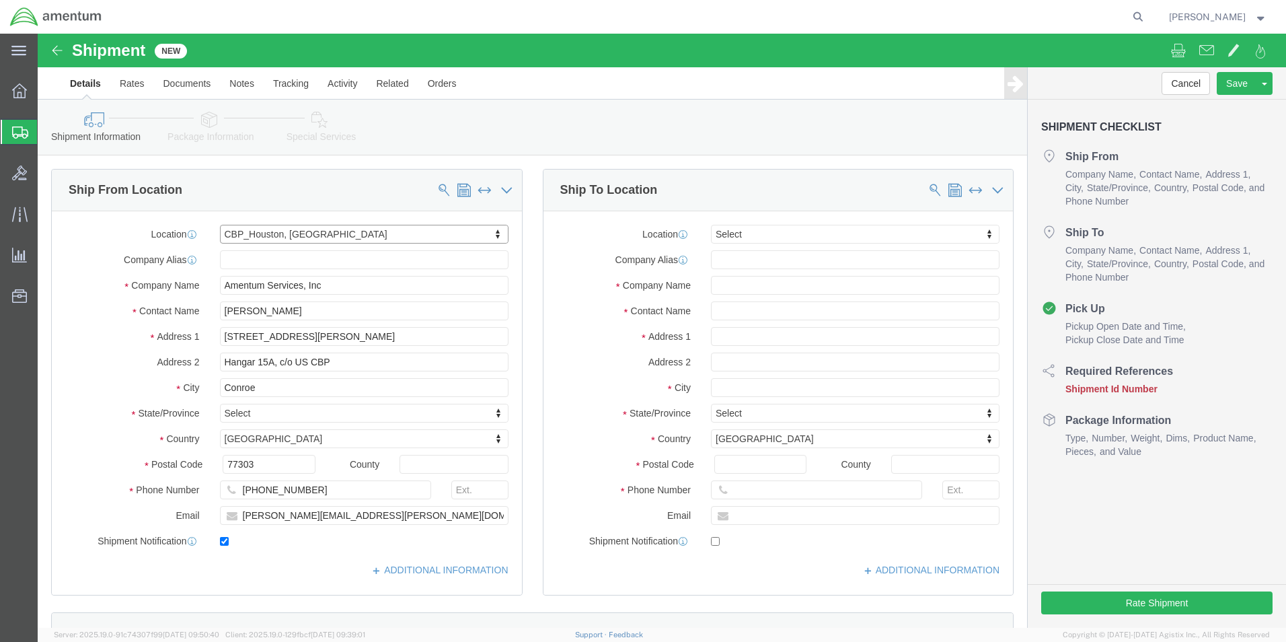
select select "[GEOGRAPHIC_DATA]"
click input "[PERSON_NAME][EMAIL_ADDRESS][PERSON_NAME][DOMAIN_NAME]"
click input "checkbox"
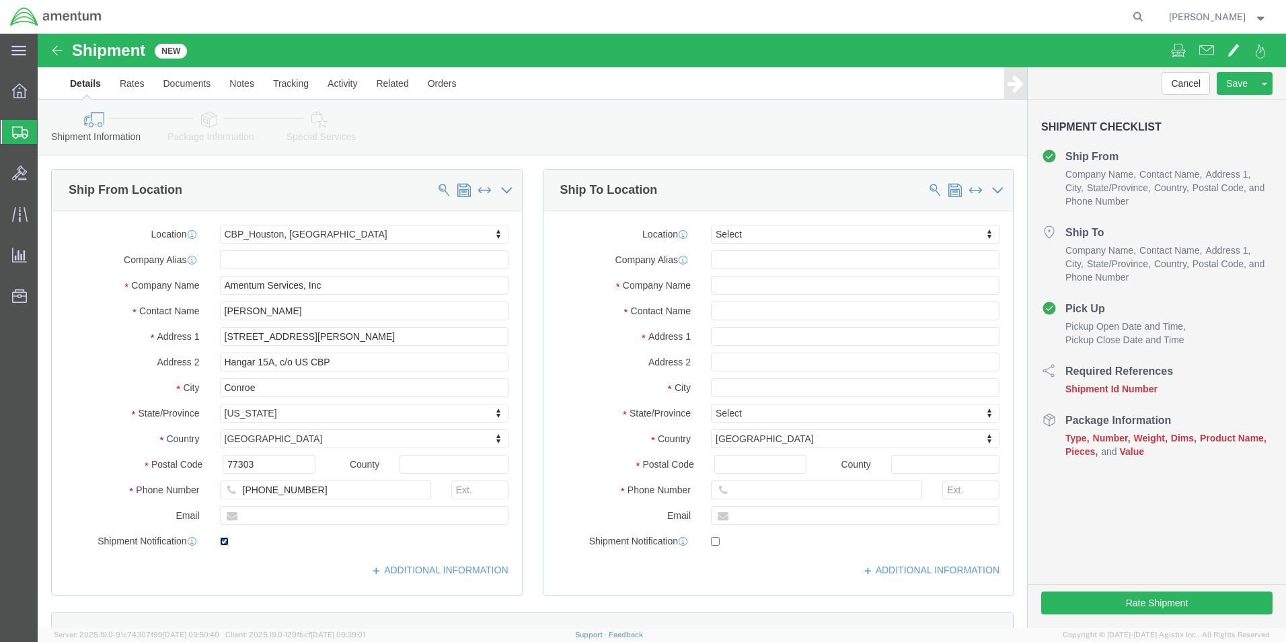
click input "checkbox"
checkbox input "false"
type input "WSA"
select select "49914"
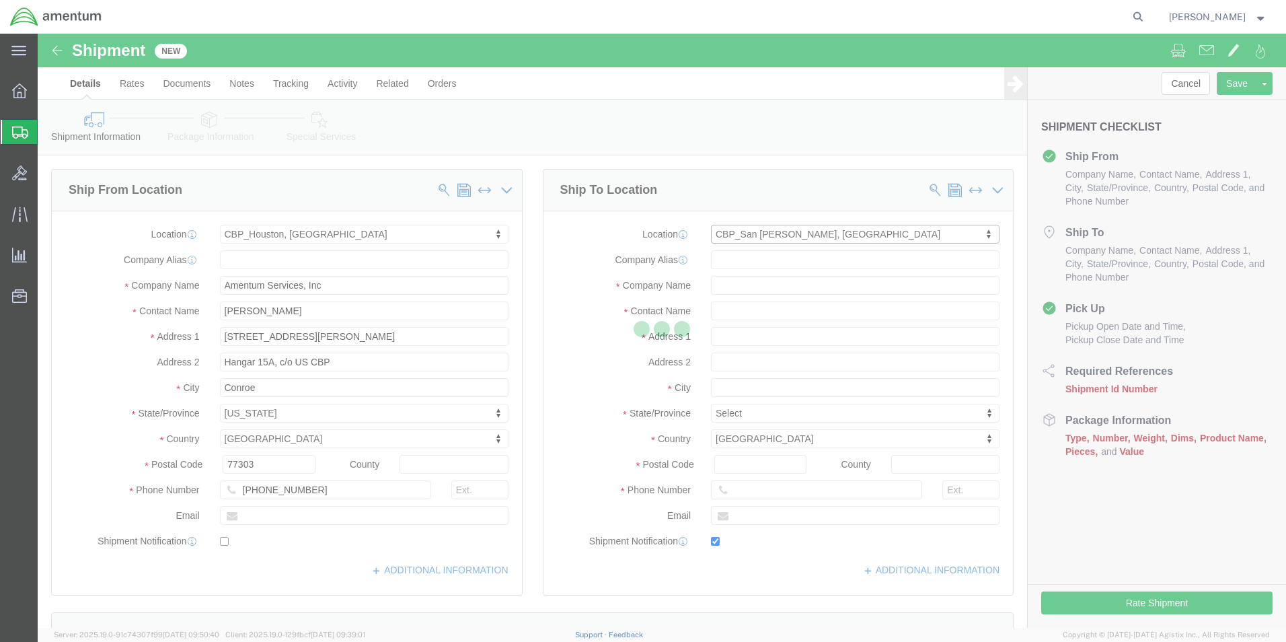
type input "[STREET_ADDRESS]"
type input "76904"
type input "[PHONE_NUMBER]"
type input "[PERSON_NAME][EMAIL_ADDRESS][PERSON_NAME][DOMAIN_NAME]"
checkbox input "true"
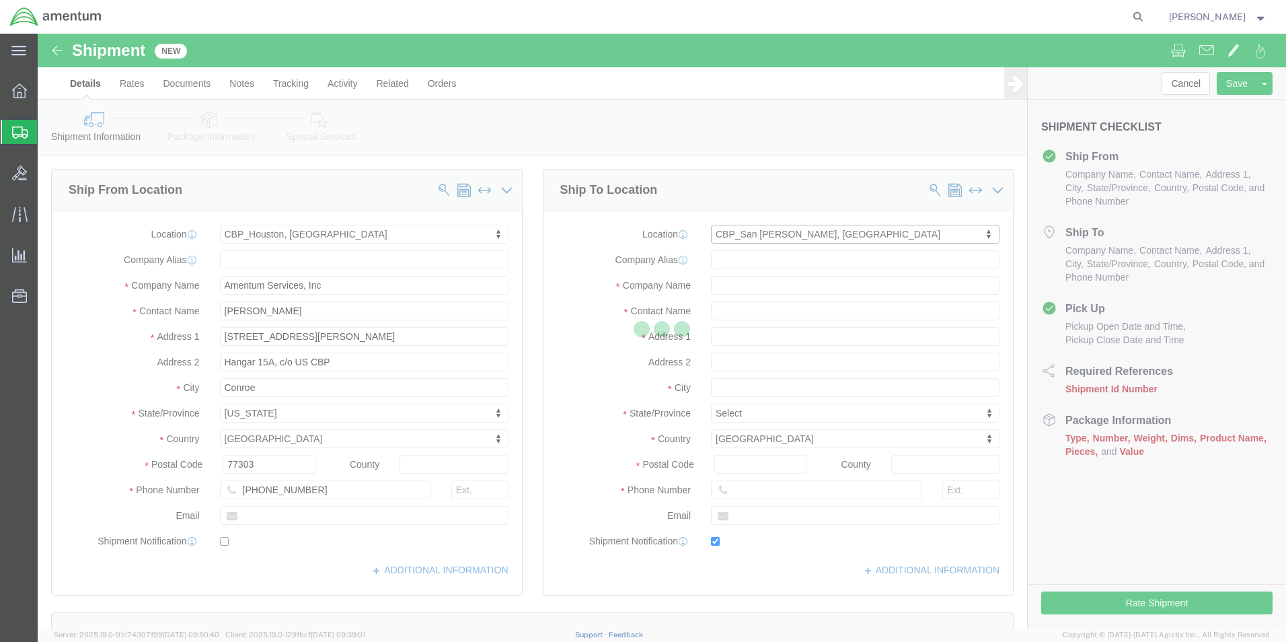
type input "Amentum Services, Inc"
type input "[PERSON_NAME]"
type input "San [PERSON_NAME]"
select select "[GEOGRAPHIC_DATA]"
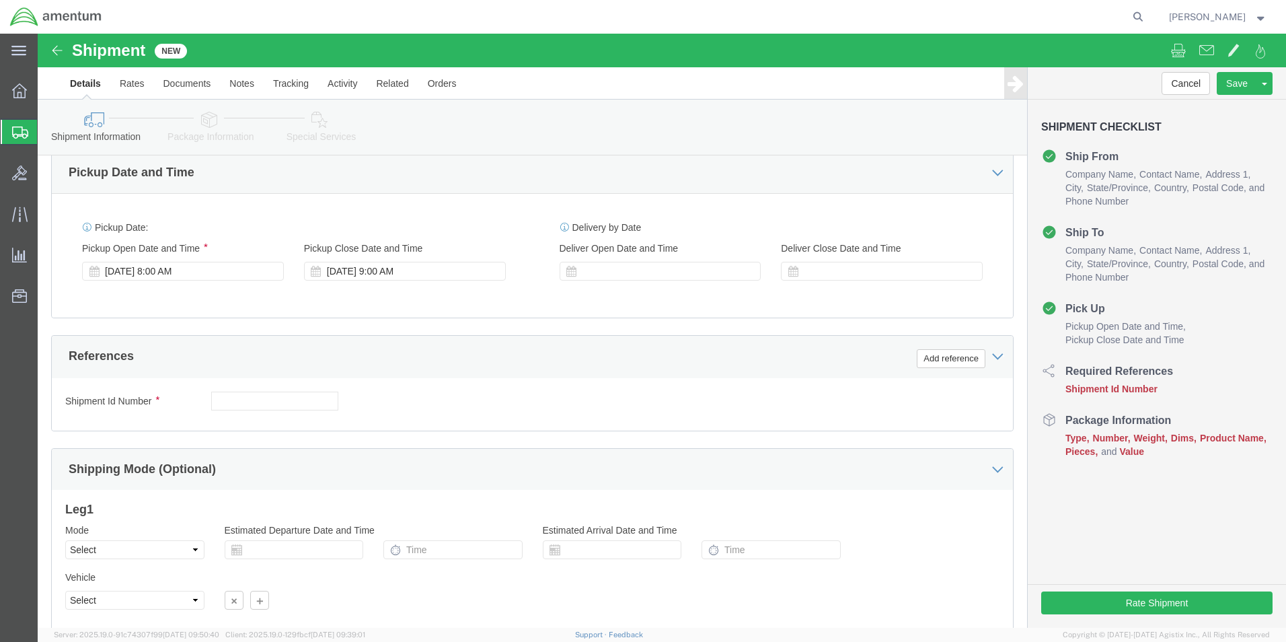
scroll to position [471, 0]
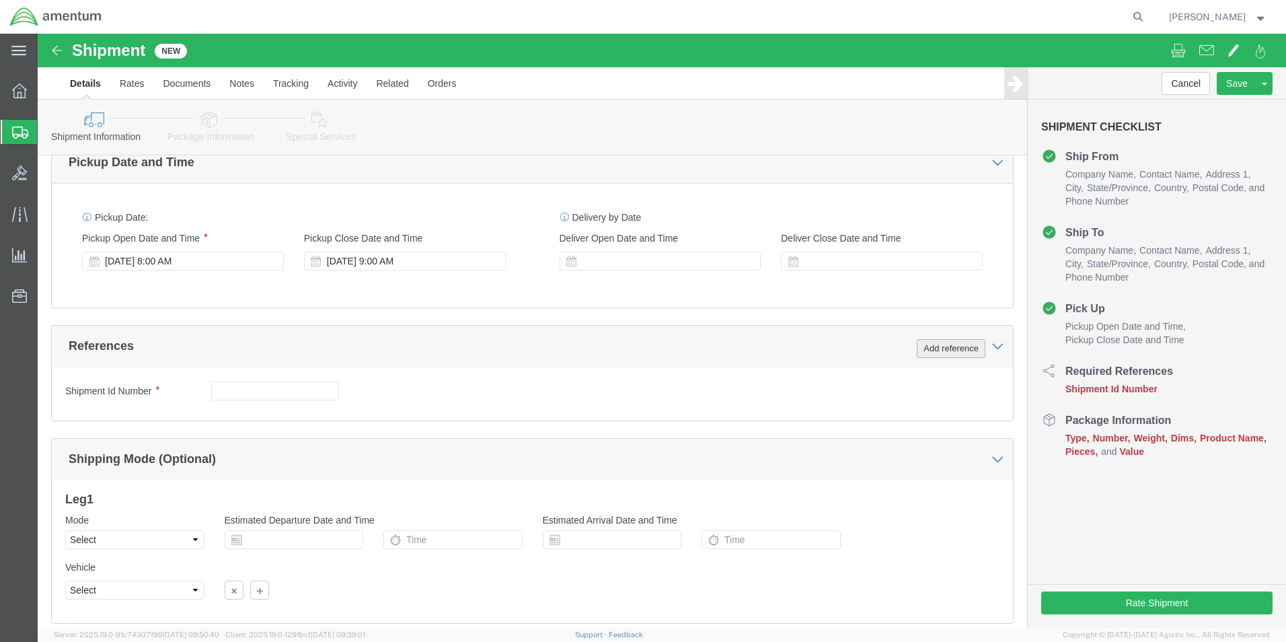
click button "Add reference"
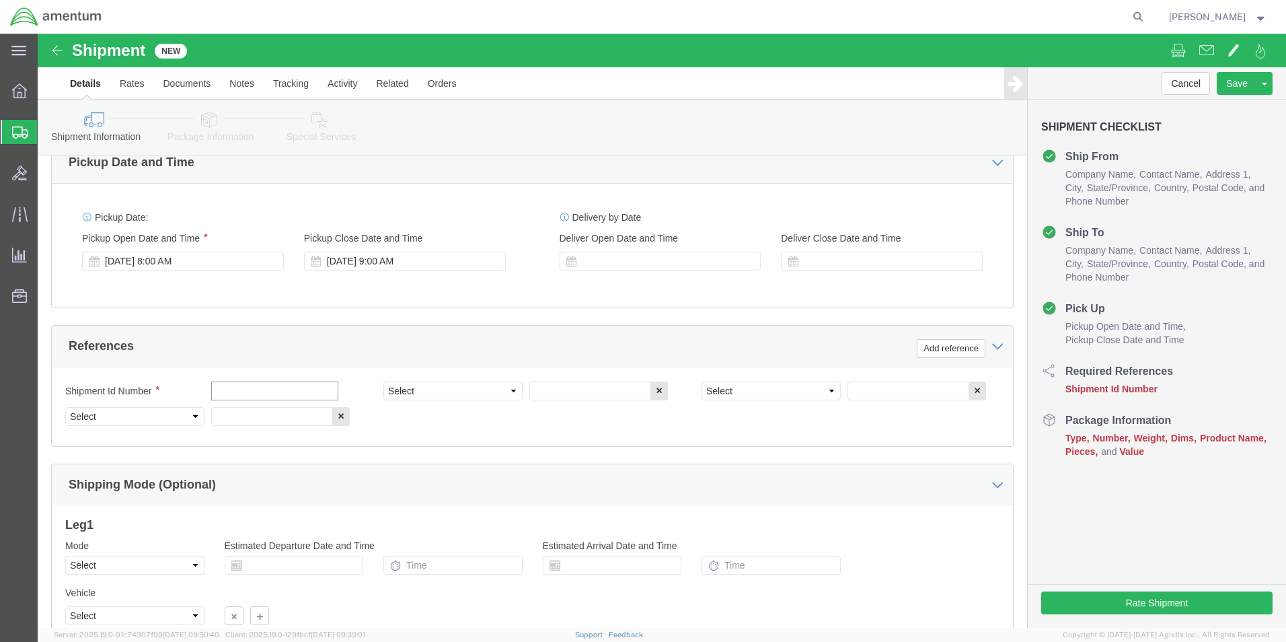
click input "text"
type input "[DATE]"
click select "Select Account Type Activity ID Airline Appointment Number ASN Batch Request # …"
select select "CUSTREF"
click select "Select Account Type Activity ID Airline Appointment Number ASN Batch Request # …"
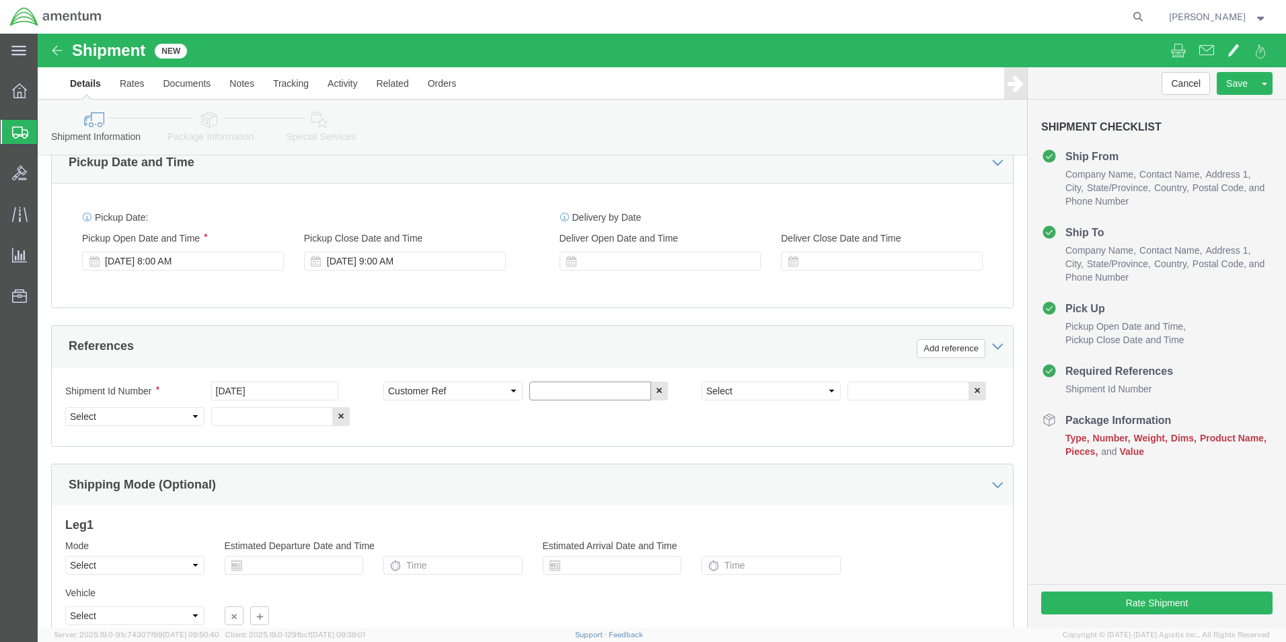
click input "text"
type input "VEST & BOTTLES"
click select "Select Account Type Activity ID Airline Appointment Number ASN Batch Request # …"
select select "PROJNUM"
click select "Select Account Type Activity ID Airline Appointment Number ASN Batch Request # …"
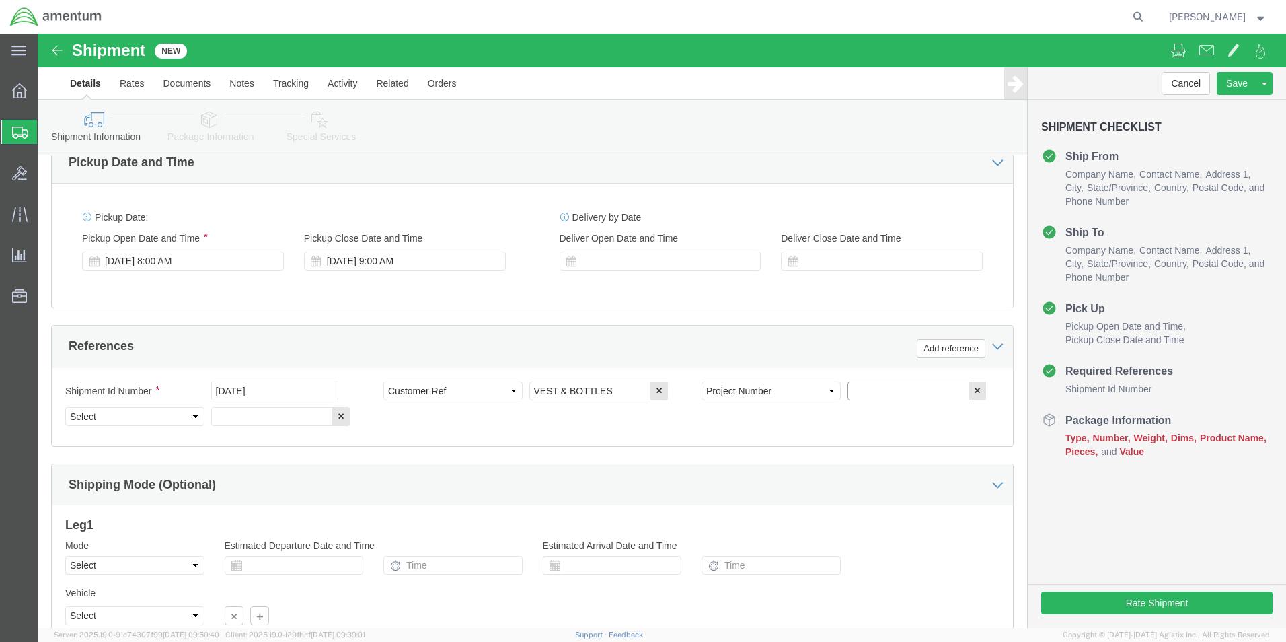
click input "text"
type input "6118.03.03.2219.000.EHO.0000"
click select "Select Account Type Activity ID Airline Appointment Number ASN Batch Request # …"
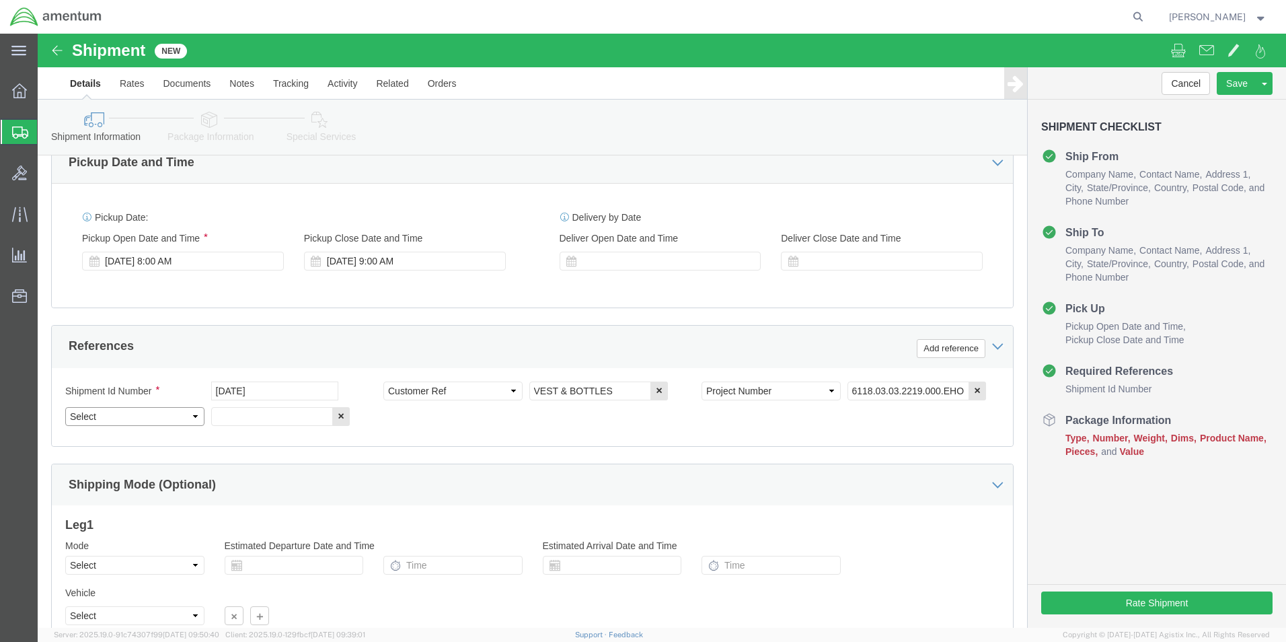
select select "DEPT"
click select "Select Account Type Activity ID Airline Appointment Number ASN Batch Request # …"
click input "text"
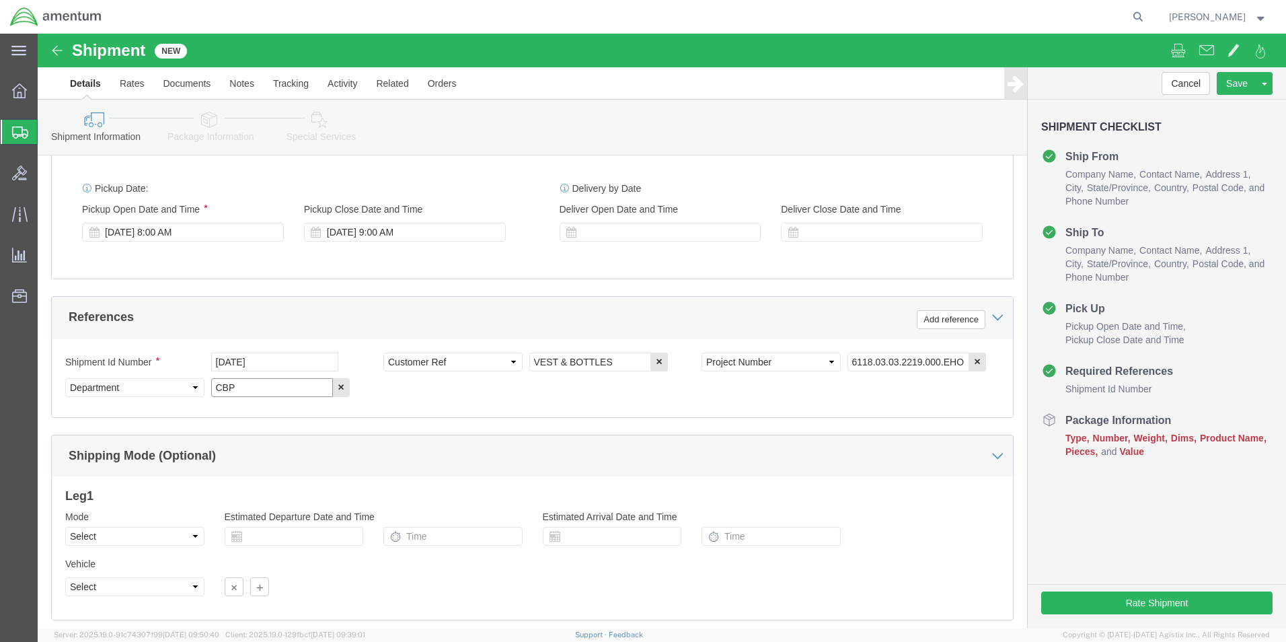
scroll to position [587, 0]
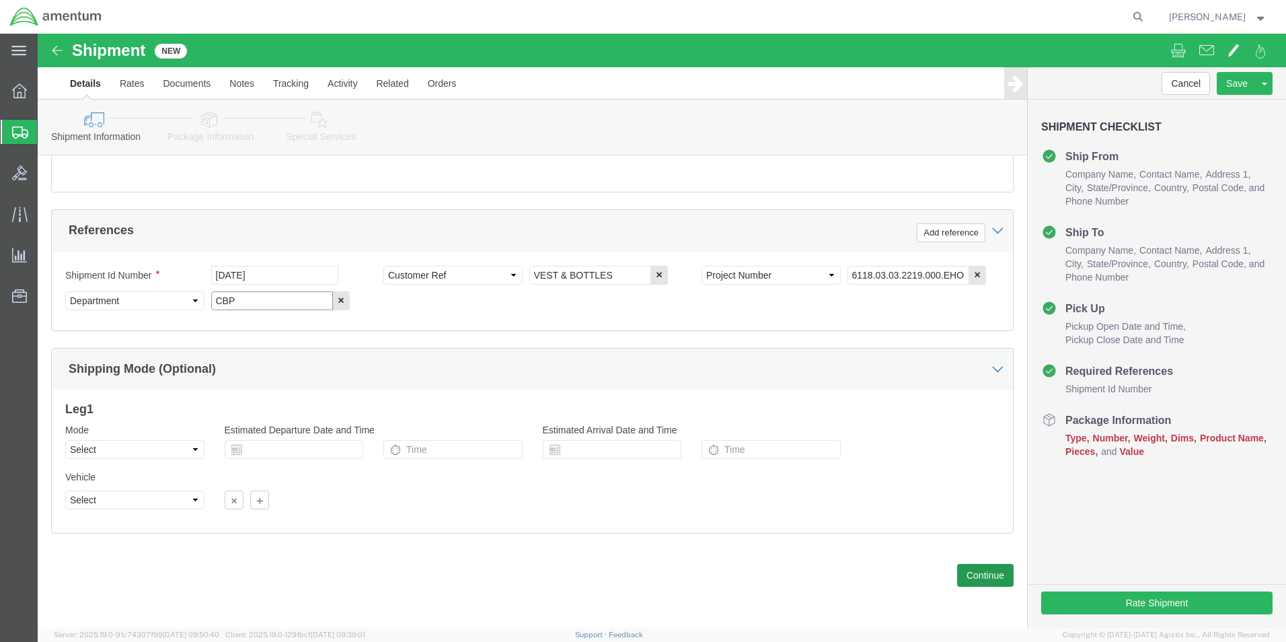
type input "CBP"
click button "Continue"
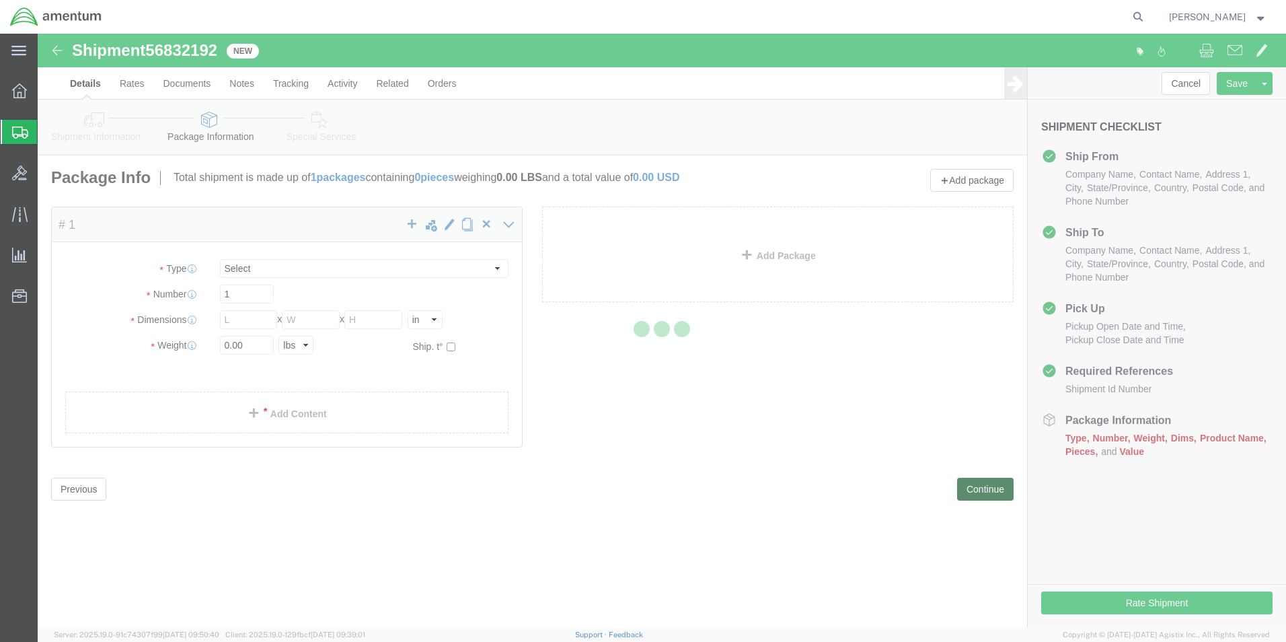
select select "CBOX"
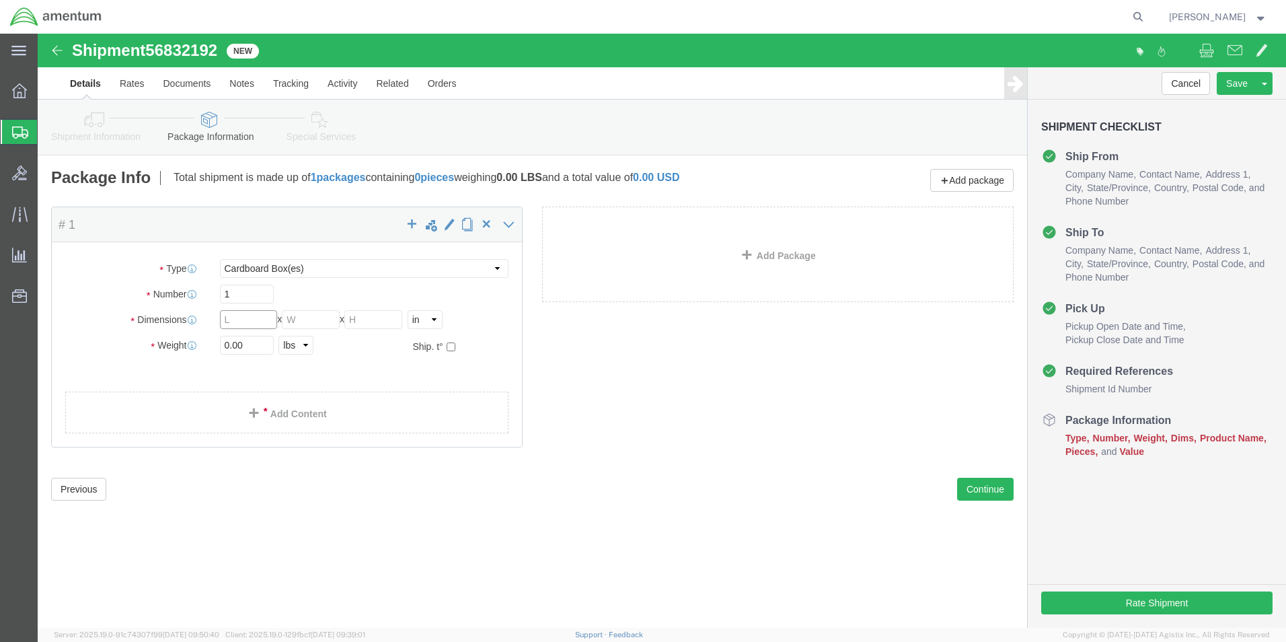
click input "text"
type input "18"
type input "28"
type input "50.5"
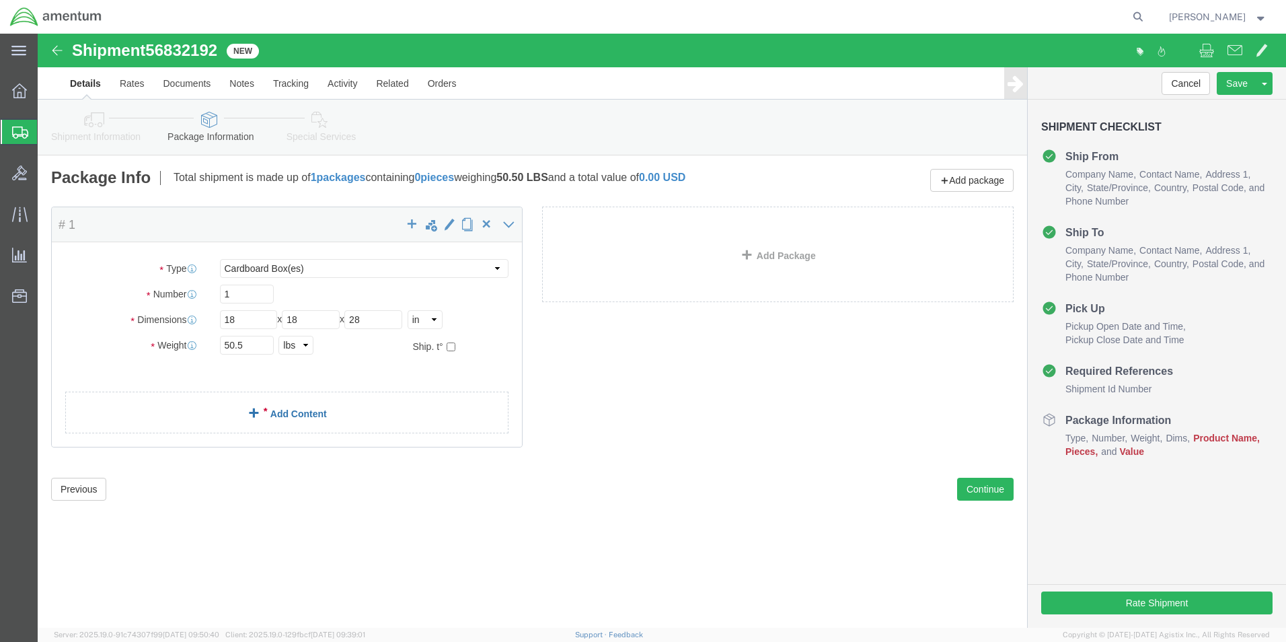
click div "Package Content # 1 x Package Type Select BCK Boxes Bale(s) Basket(s) Bolt(s) B…"
click link "Add Content"
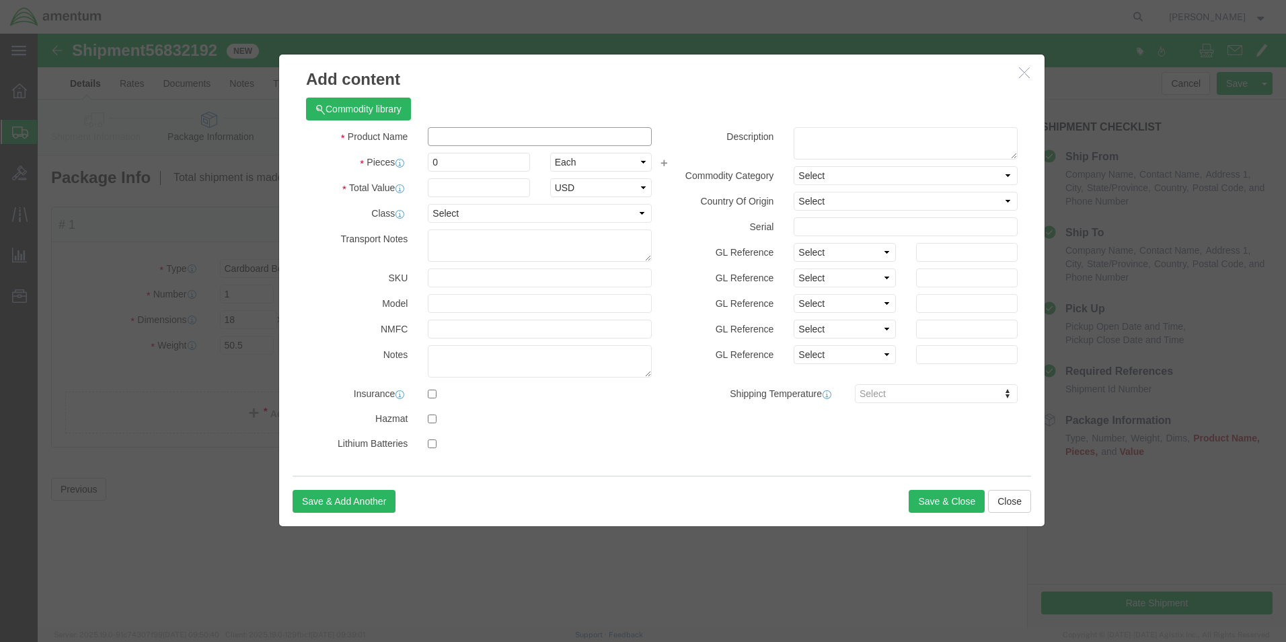
click input "text"
type input "VEST & BOTTLES"
type input "1"
type input "10000.00"
click input "checkbox"
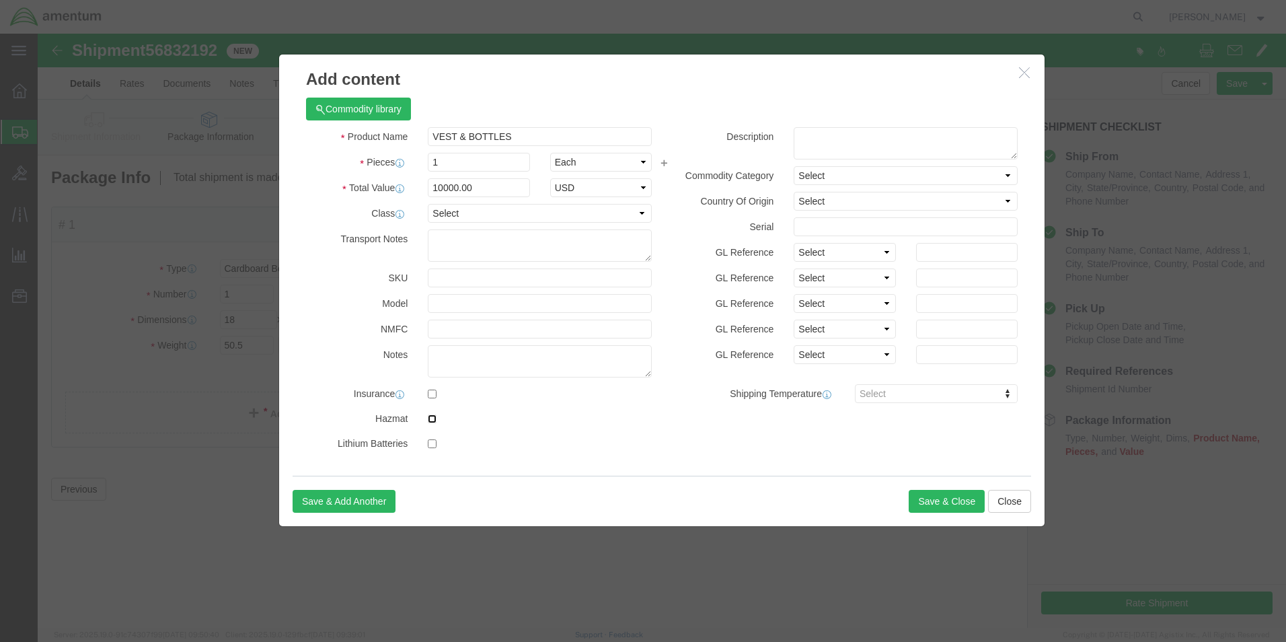
checkbox input "true"
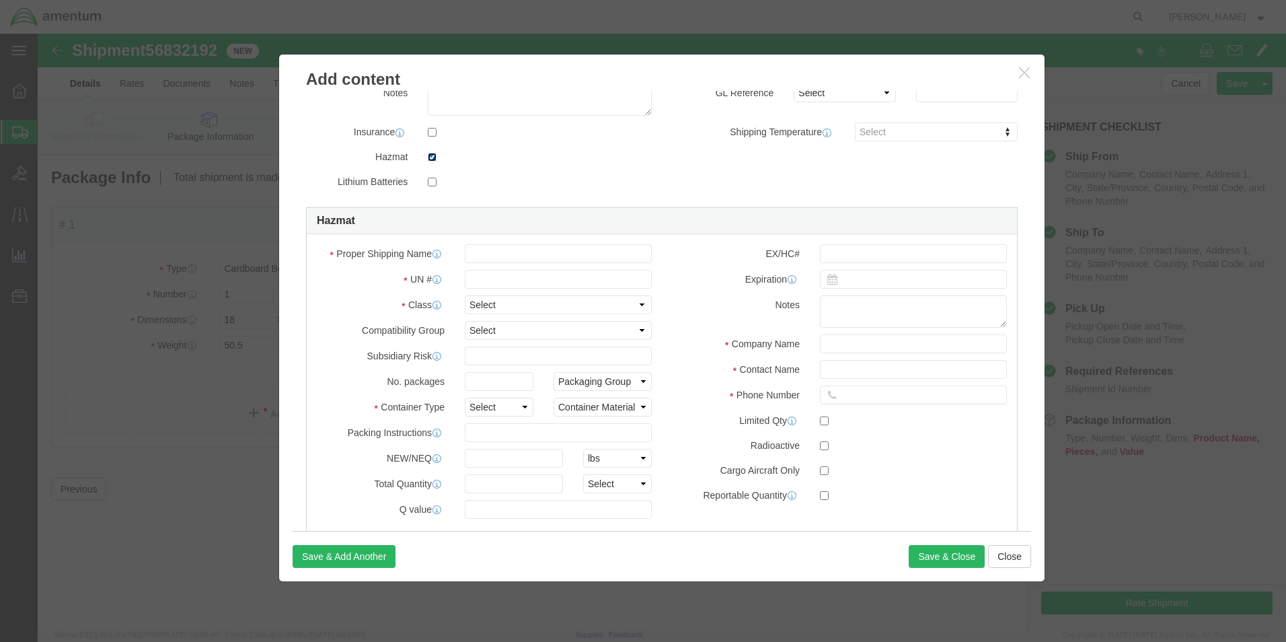
scroll to position [297, 0]
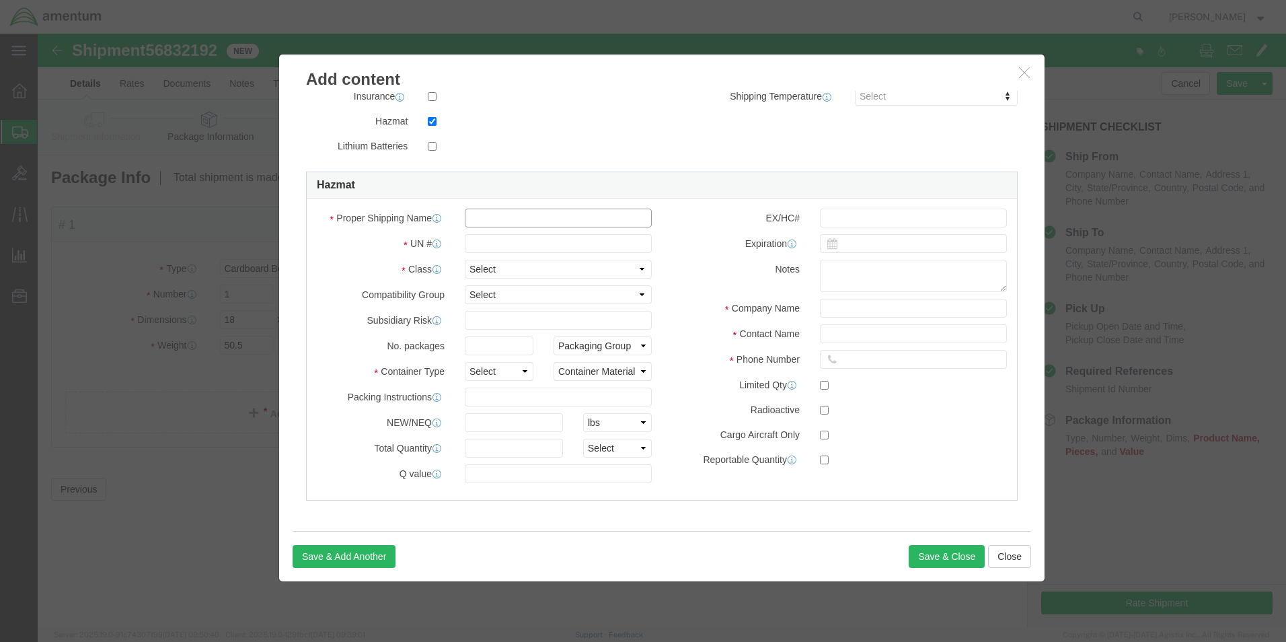
click input "text"
type input "LIFE-SAVING APPLIANCES, SELF-INFLATING"
click input "text"
type input "2990"
click select "Select 1 Explosive 1.1 Explosive 1.2 Explosive 1.3 Explosive 1.4 Explosive 1.5 …"
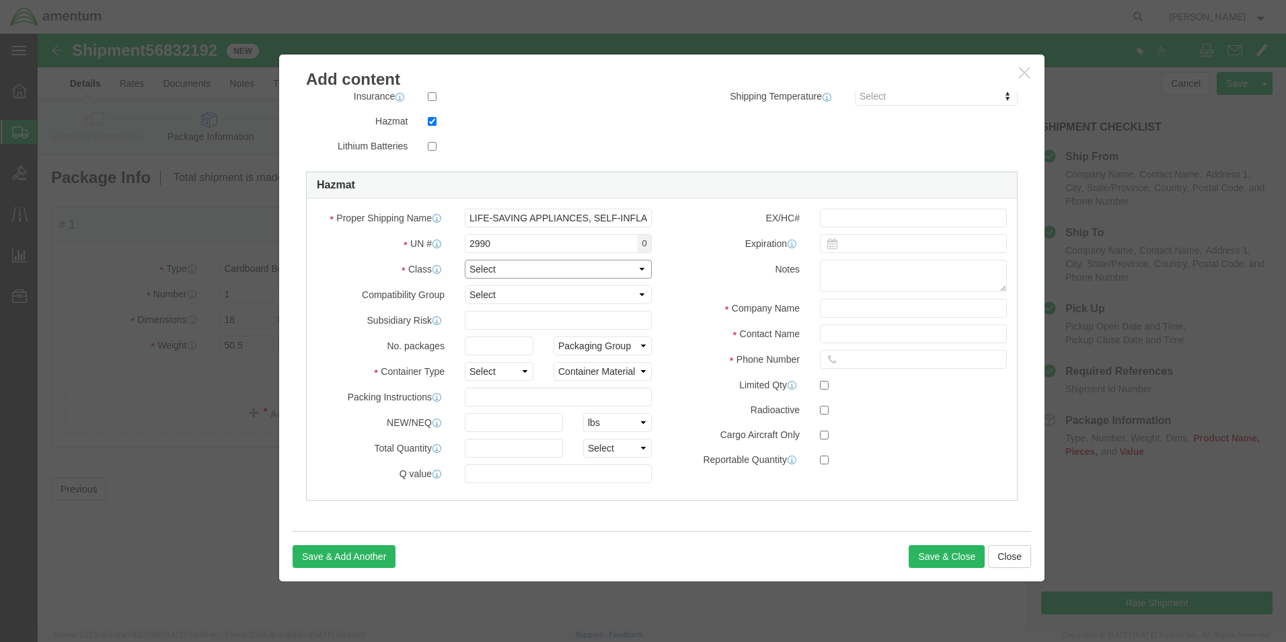
select select "9 Miscellaneous"
click select "Select 1 Explosive 1.1 Explosive 1.2 Explosive 1.3 Explosive 1.4 Explosive 1.5 …"
click select "Select 1 - Drums 2 - Reserved 3 - Jerricans 4 - Boxes 5 - Bags 6 - Composite Pa…"
select select "BOXES"
click select "Select 1 - Drums 2 - Reserved 3 - Jerricans 4 - Boxes 5 - Bags 6 - Composite Pa…"
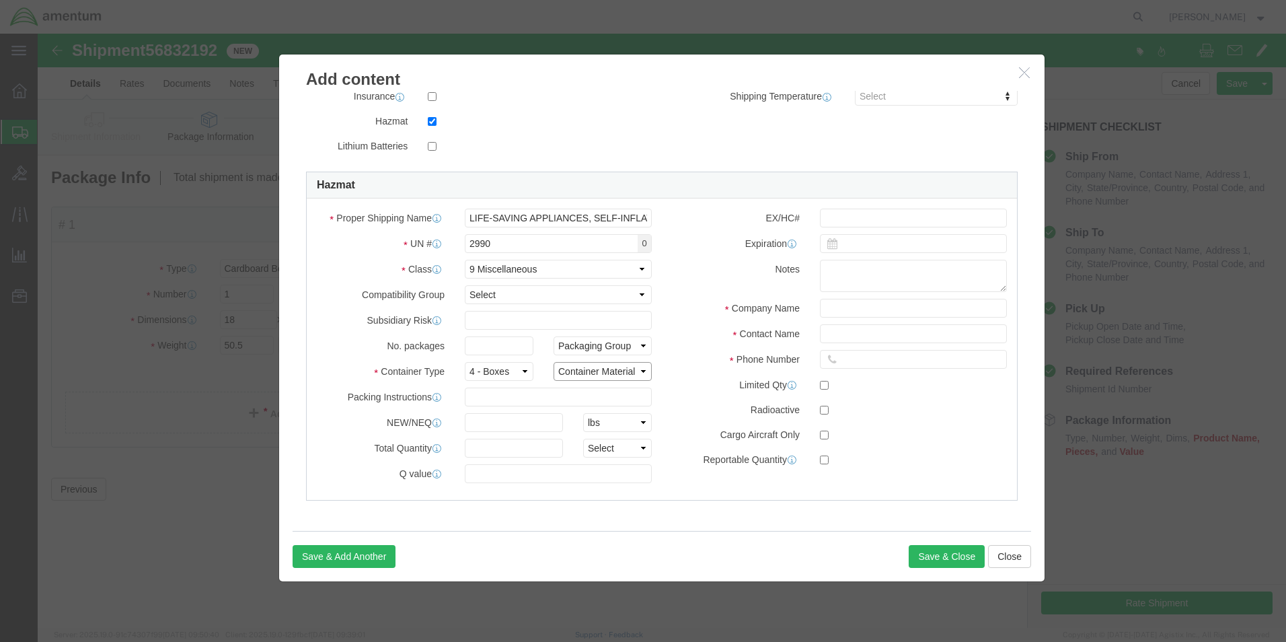
click select "Container Material A - Steel (all types and surface treatments) B - Aluminum C …"
select select "FIBERBOARD"
click select "Container Material A - Steel (all types and surface treatments) B - Aluminum C …"
click input "text"
type input "CHEMTREC"
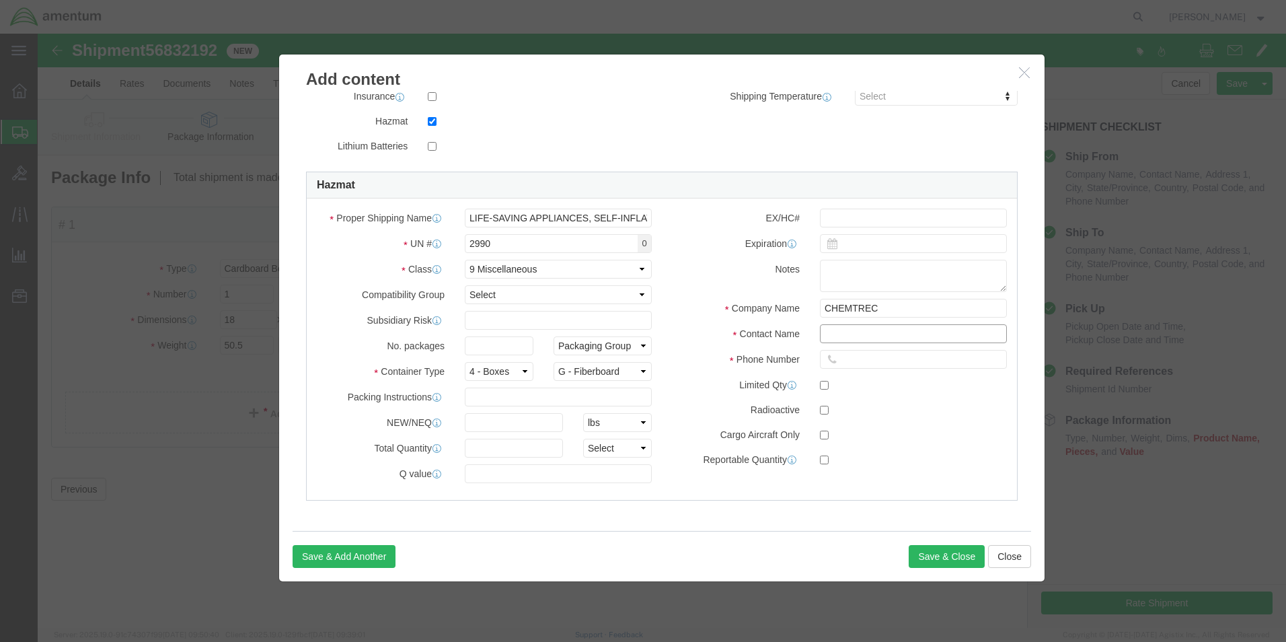
type input "CCN 216832"
type input "8004249300"
click button "Save & Close"
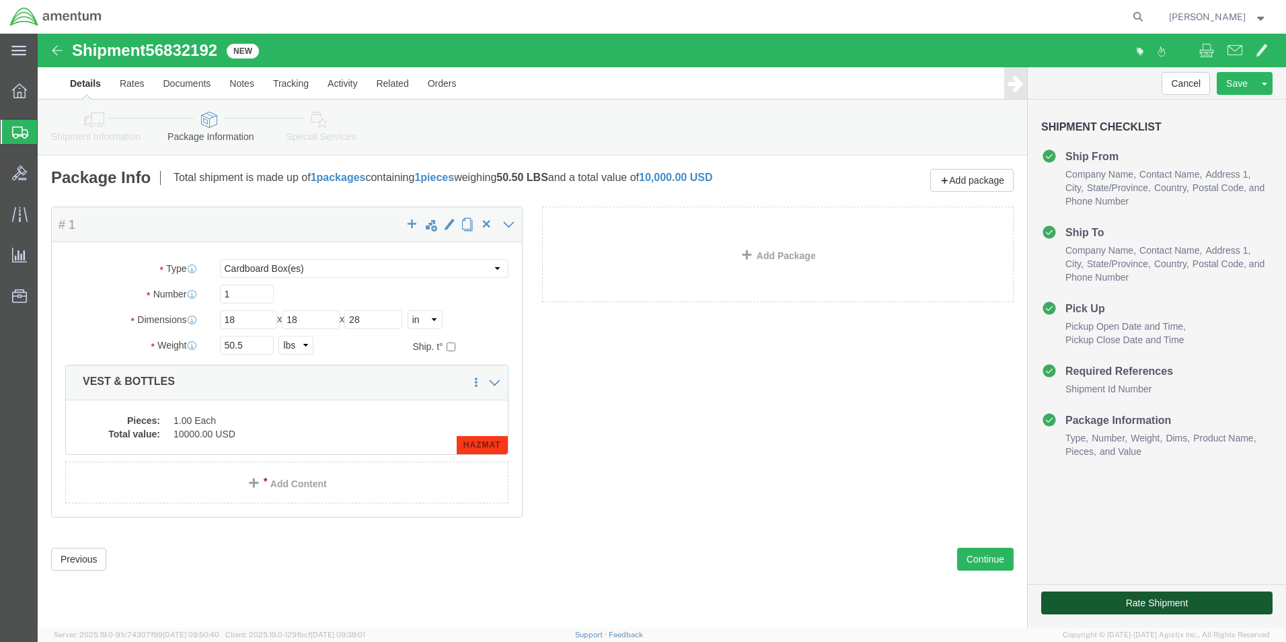
click button "Rate Shipment"
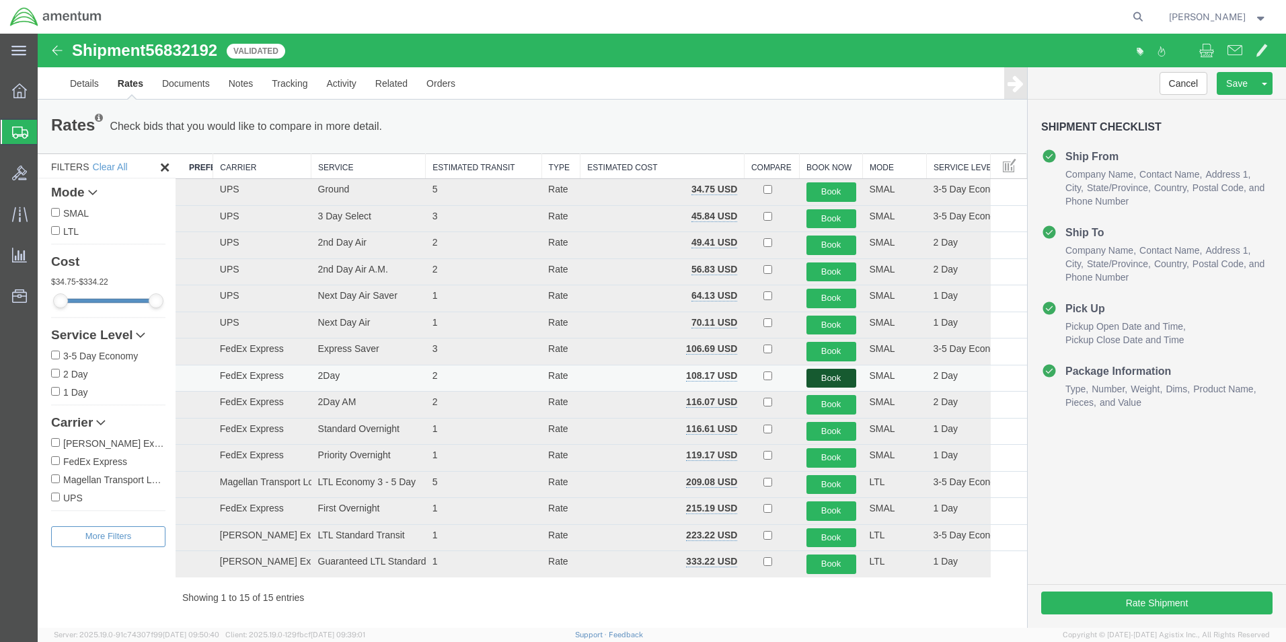
click at [825, 377] on button "Book" at bounding box center [832, 379] width 50 height 20
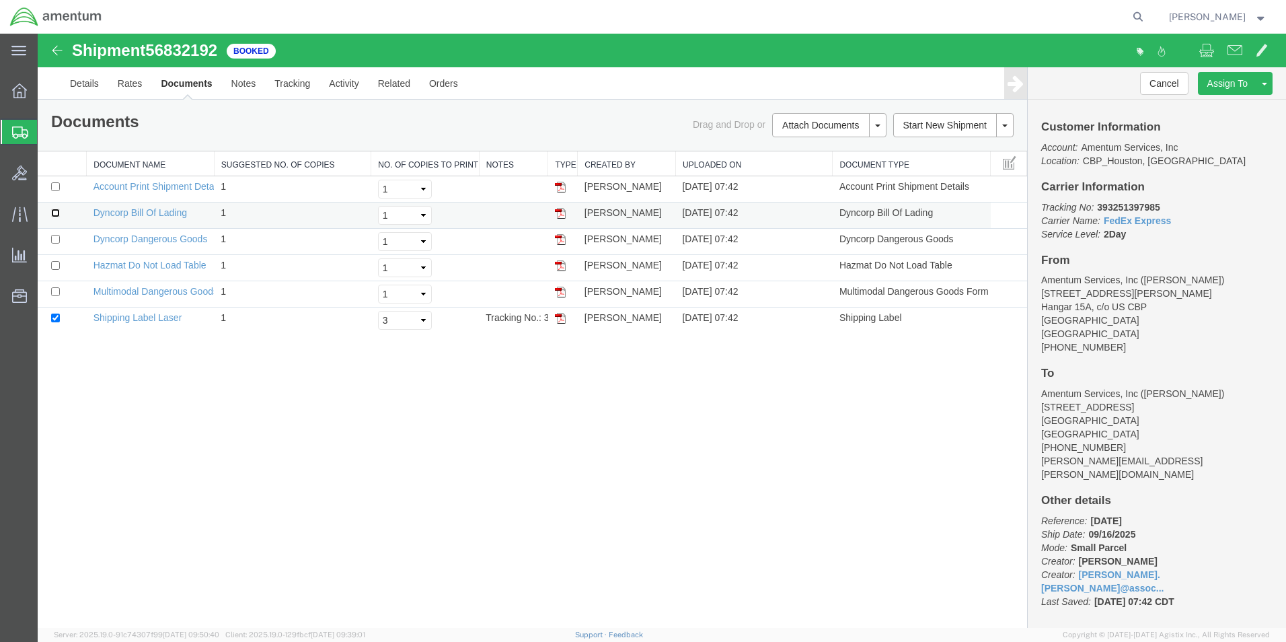
click at [56, 215] on input "checkbox" at bounding box center [55, 213] width 9 height 9
checkbox input "true"
click at [807, 143] on link "Print Documents" at bounding box center [827, 148] width 117 height 20
